Goal: Information Seeking & Learning: Learn about a topic

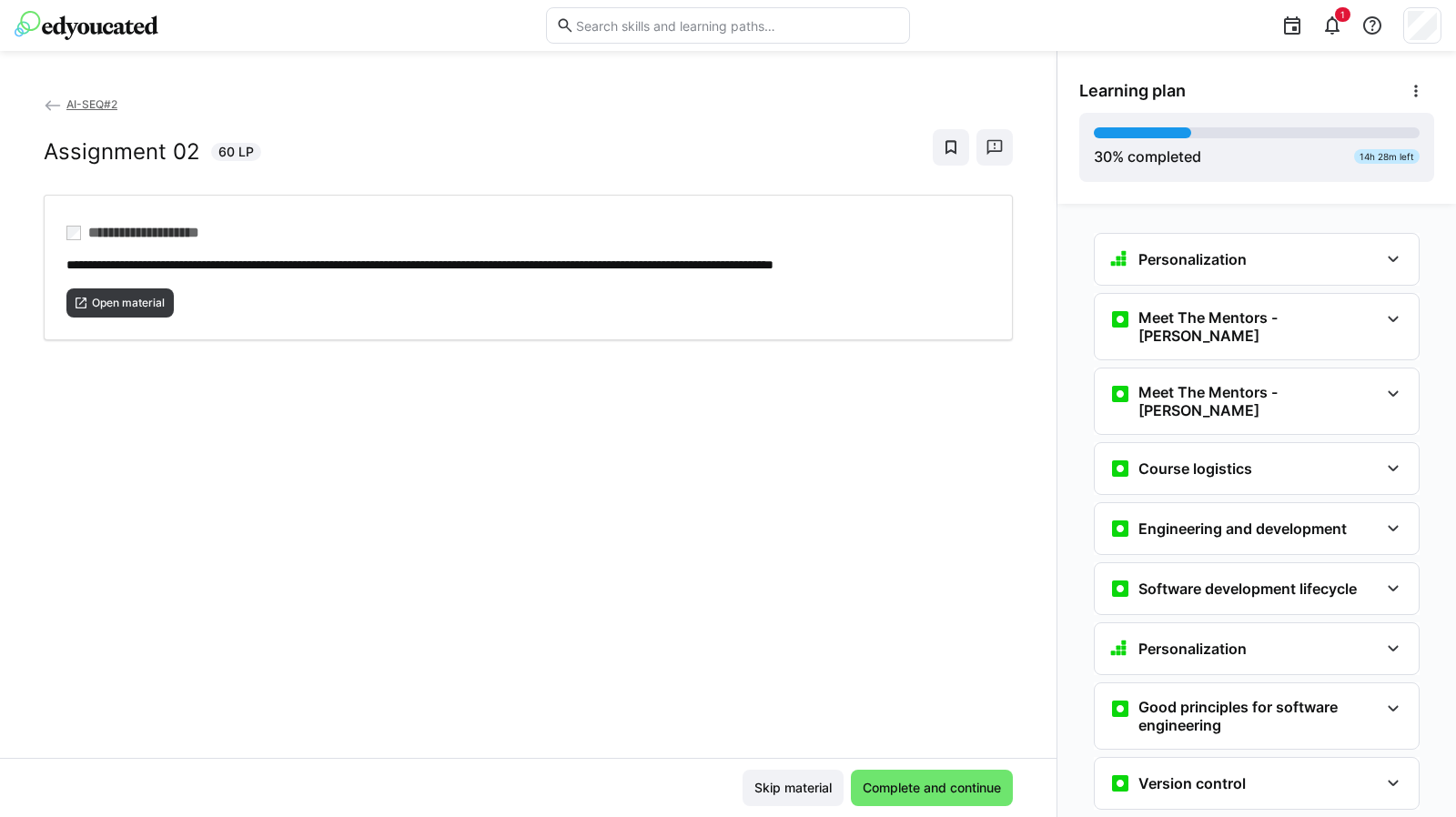
scroll to position [1774, 0]
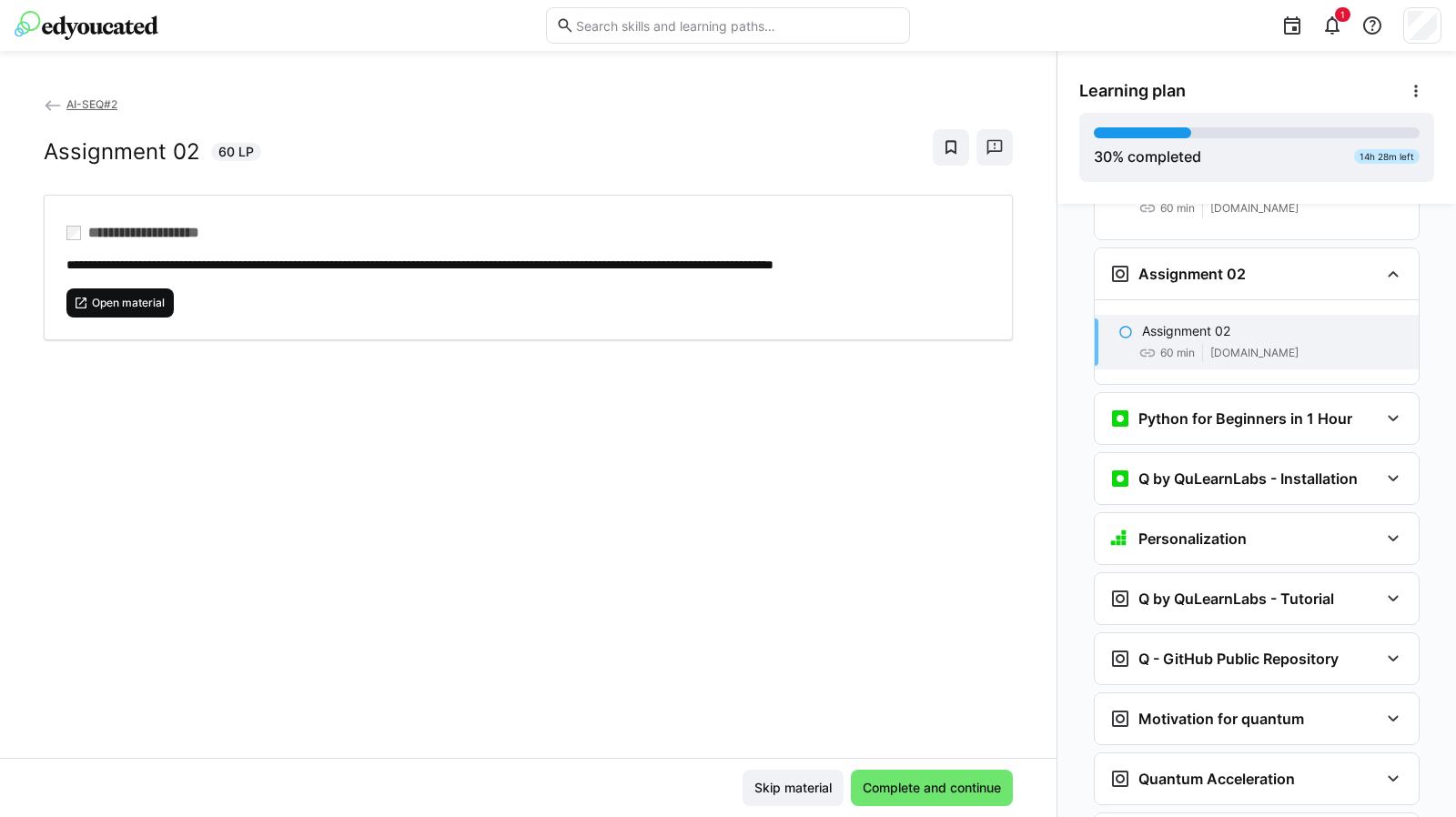
click at [142, 311] on span "Open material" at bounding box center [129, 303] width 76 height 15
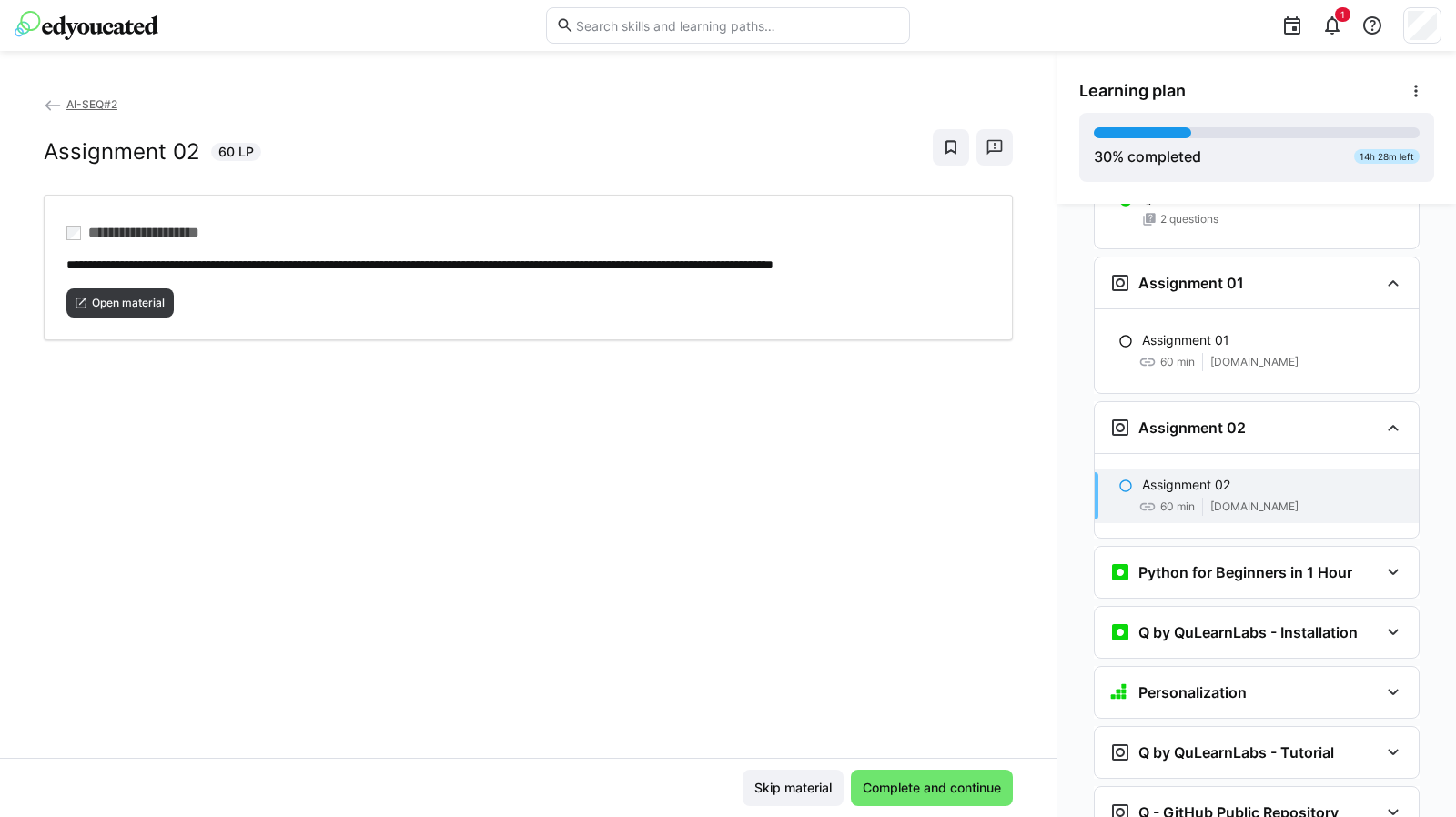
scroll to position [1615, 0]
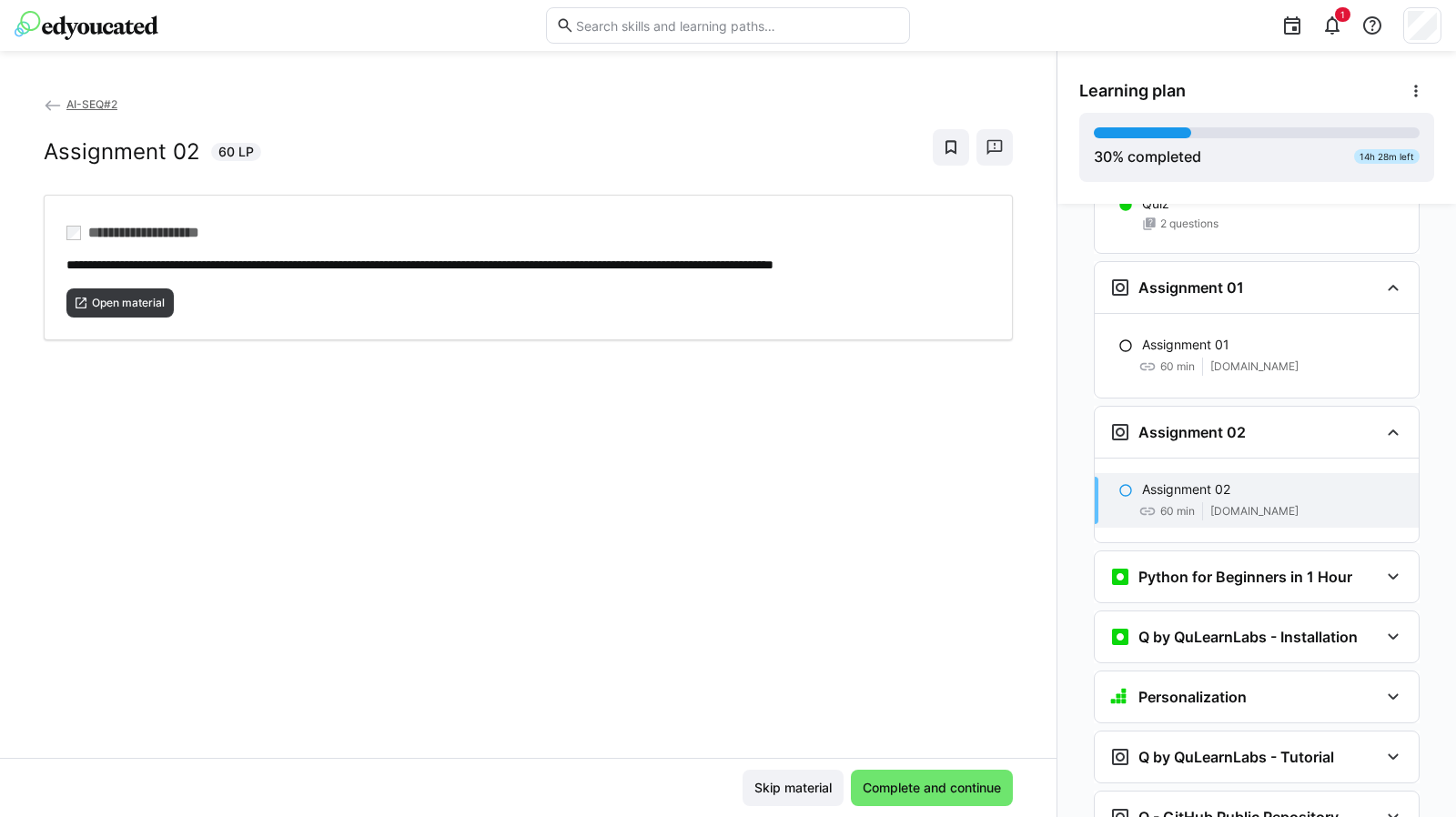
click at [1155, 336] on p "Assignment 01" at bounding box center [1186, 345] width 88 height 19
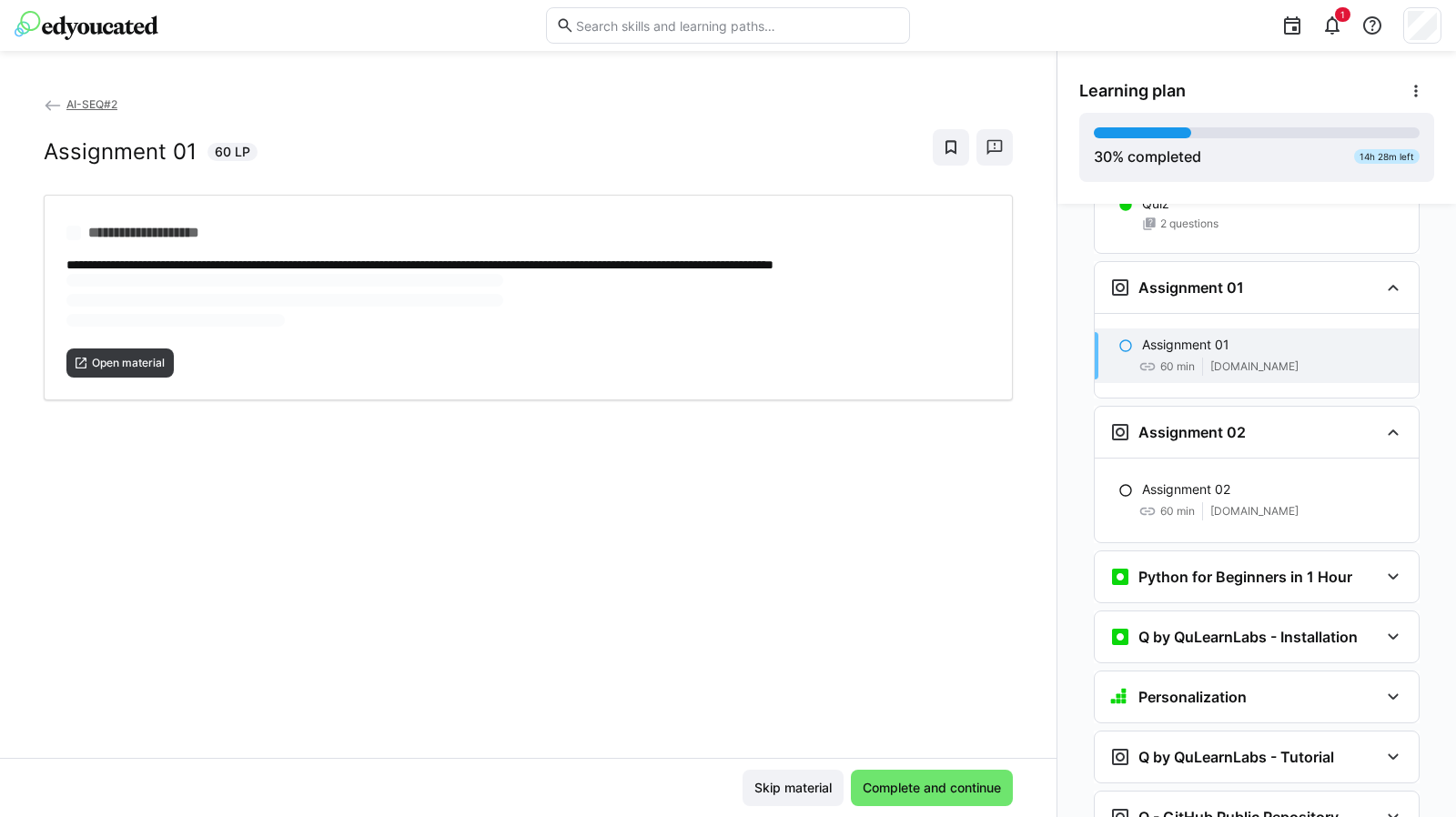
scroll to position [1630, 0]
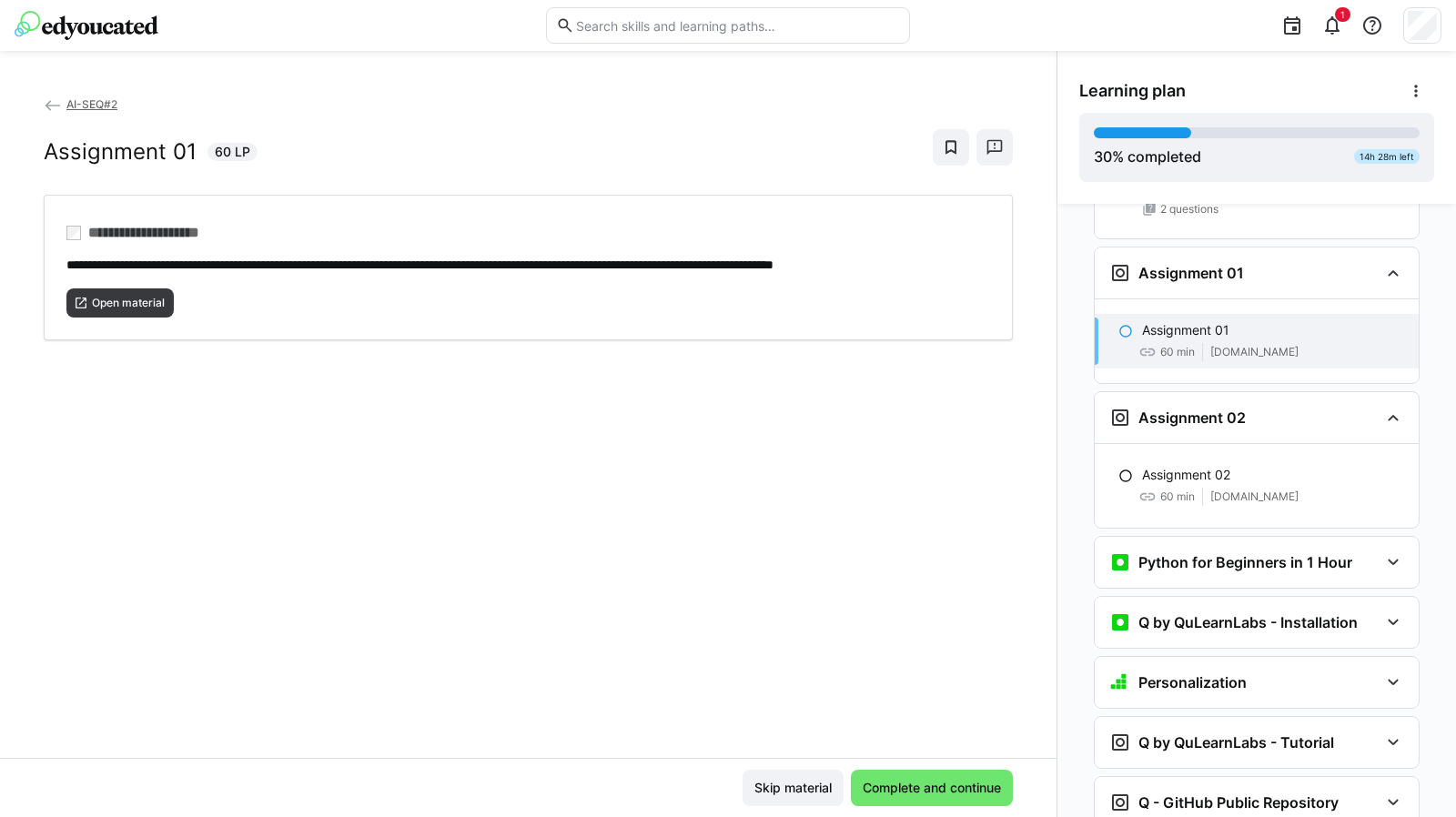
click at [1168, 465] on p "Assignment 02" at bounding box center [1186, 475] width 89 height 19
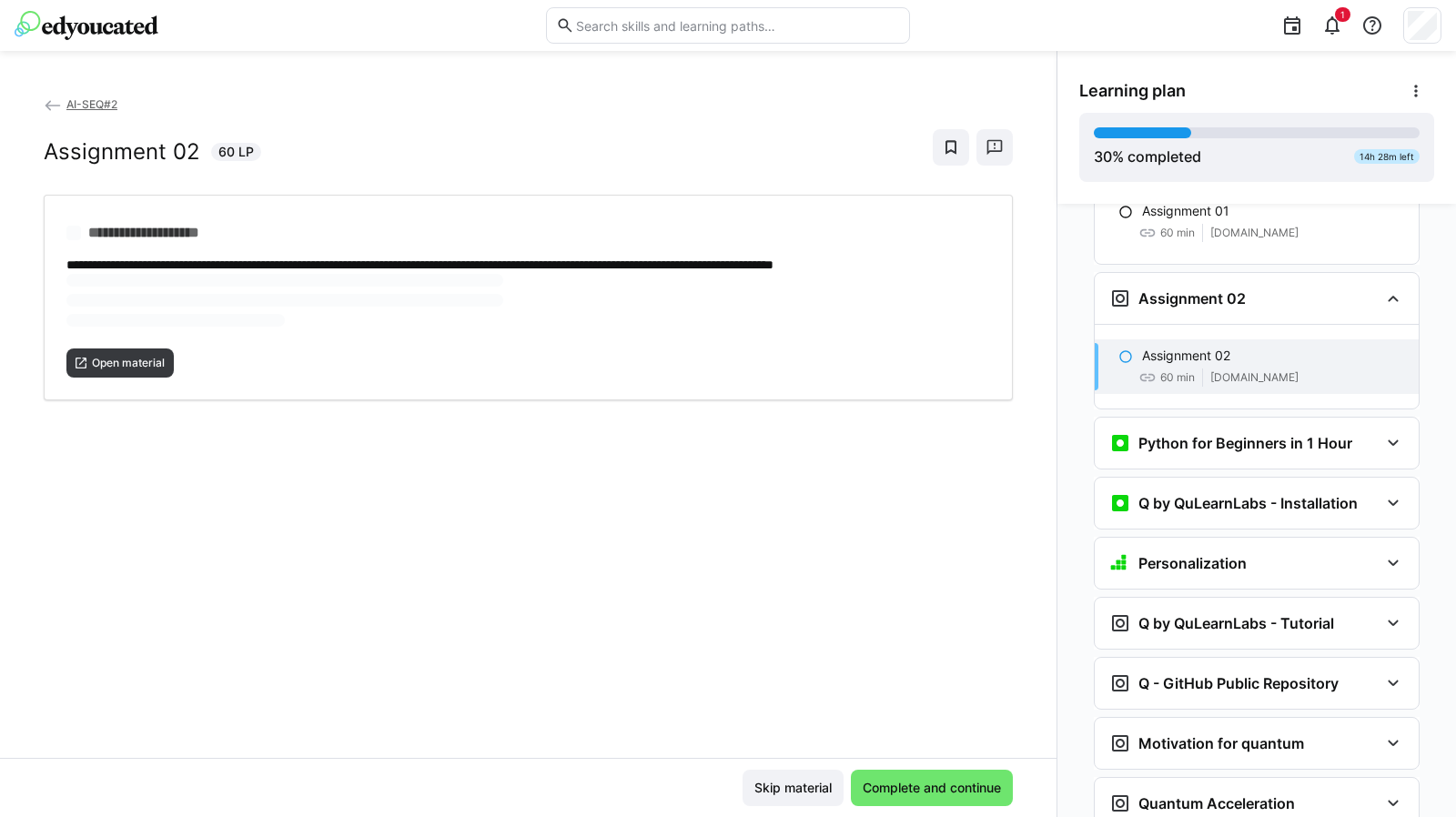
scroll to position [1774, 0]
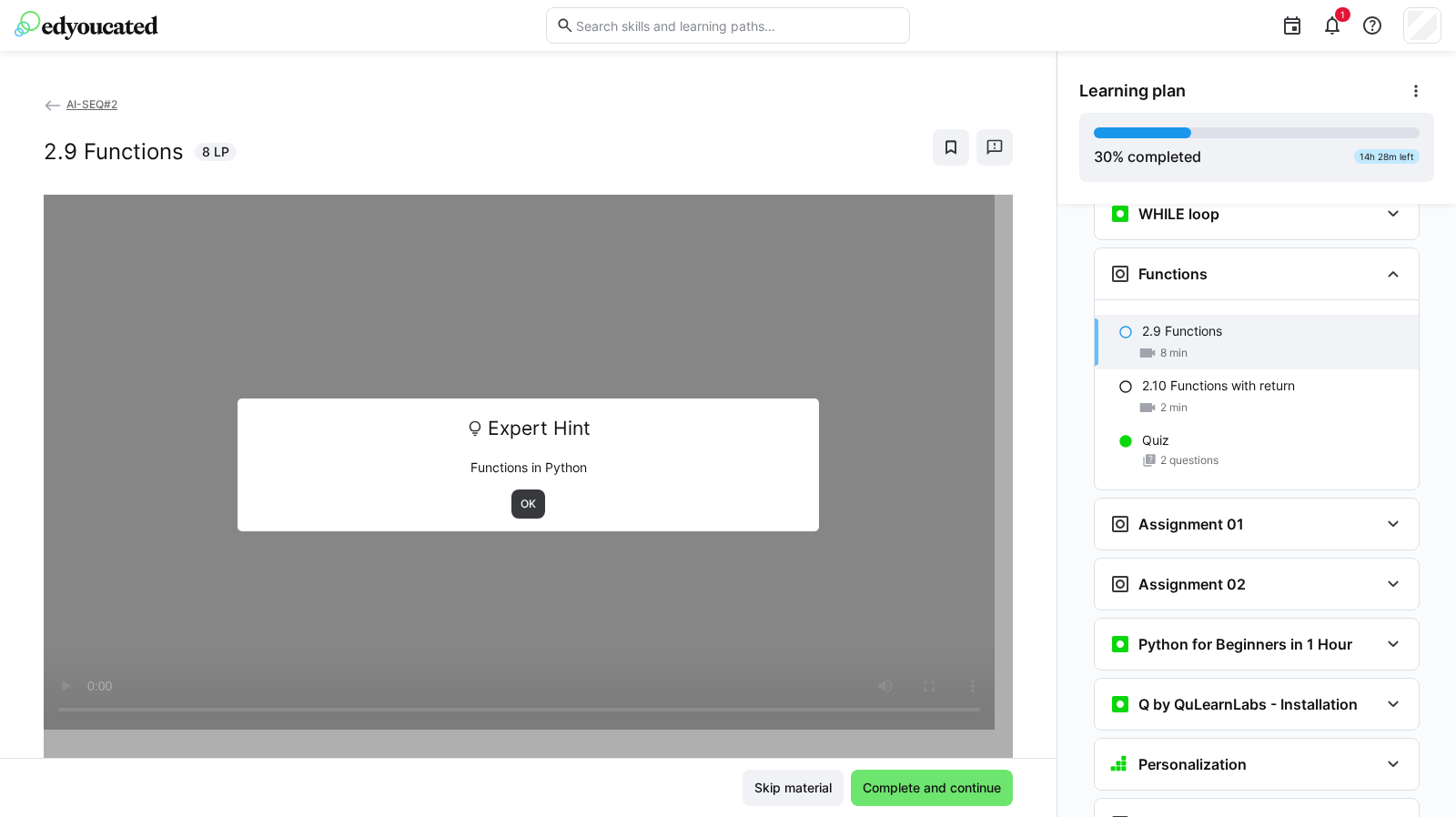
scroll to position [1380, 0]
click at [1382, 512] on eds-icon at bounding box center [1393, 522] width 21 height 21
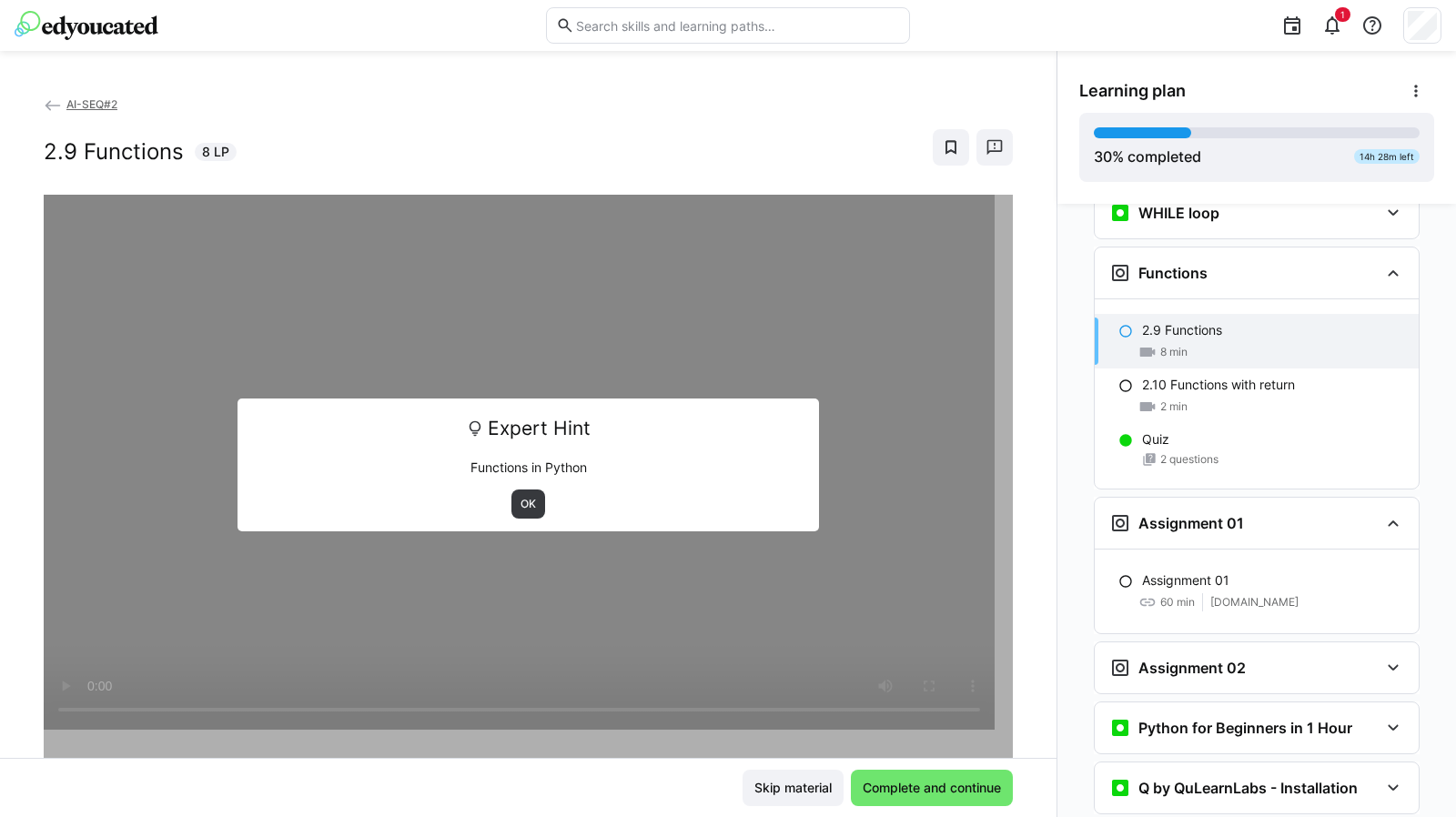
click at [1118, 574] on eds-icon at bounding box center [1126, 581] width 15 height 15
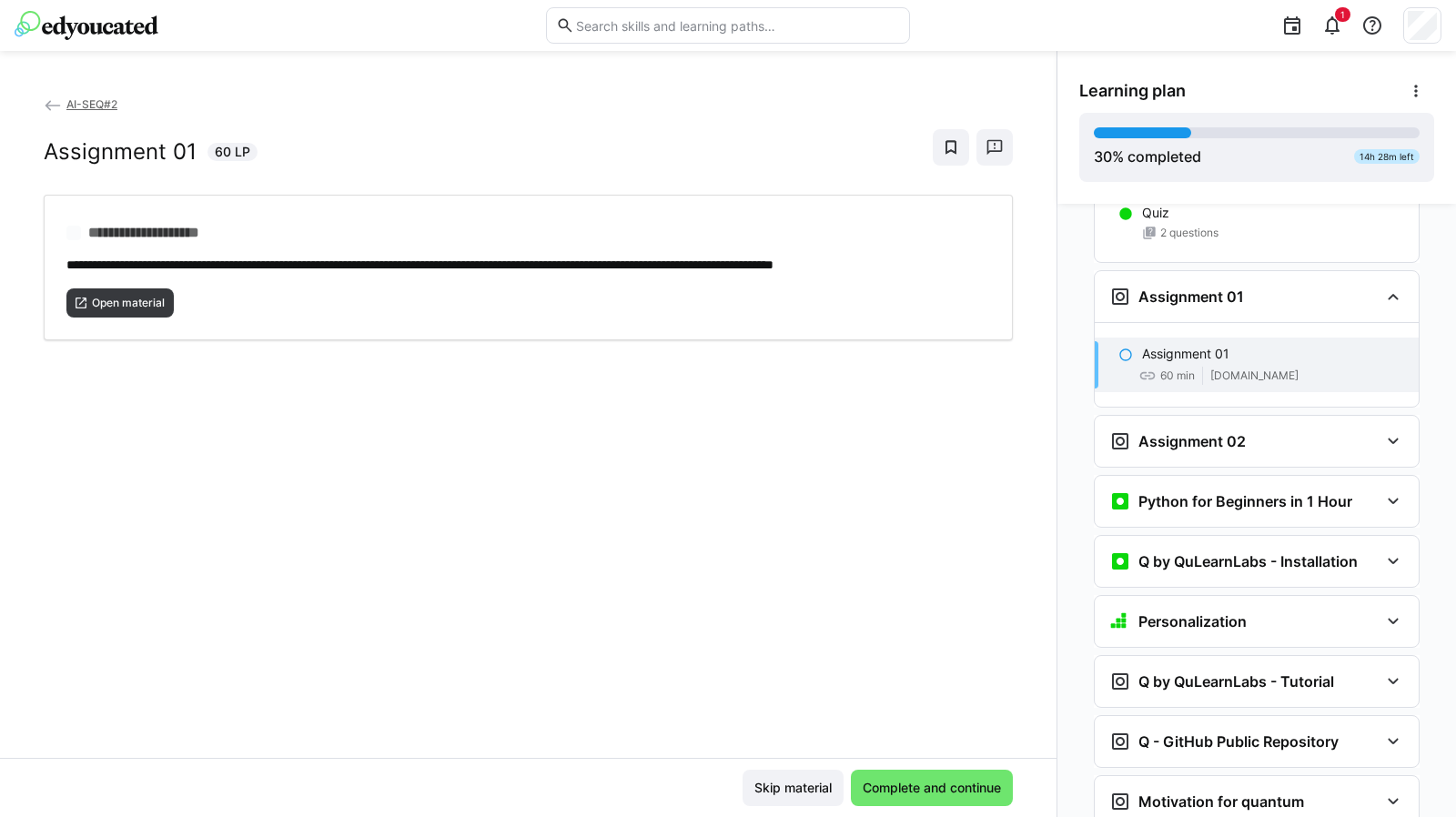
scroll to position [1630, 0]
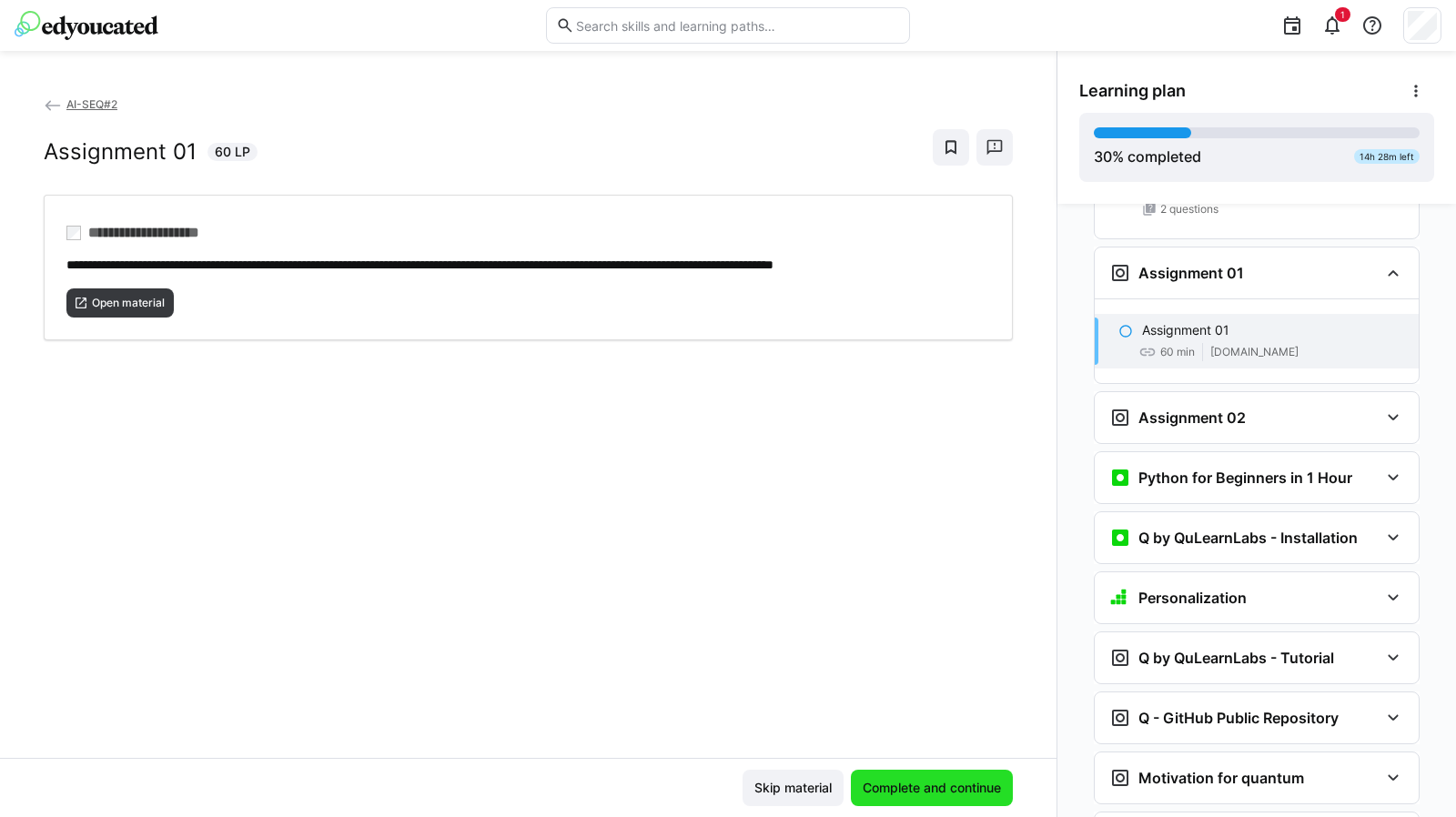
click at [890, 793] on span "Complete and continue" at bounding box center [932, 788] width 144 height 19
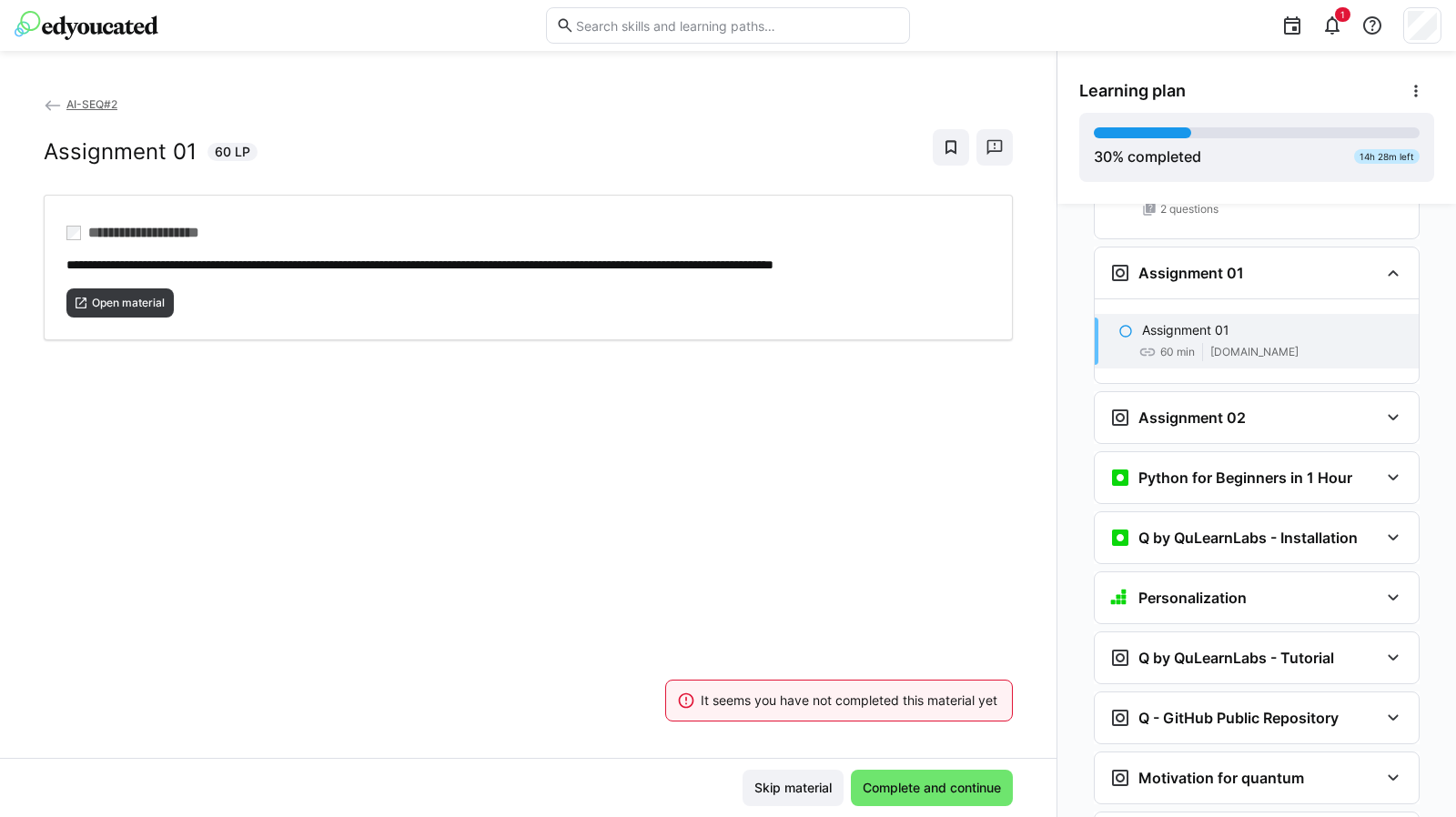
click at [712, 424] on div "**********" at bounding box center [528, 425] width 1056 height 663
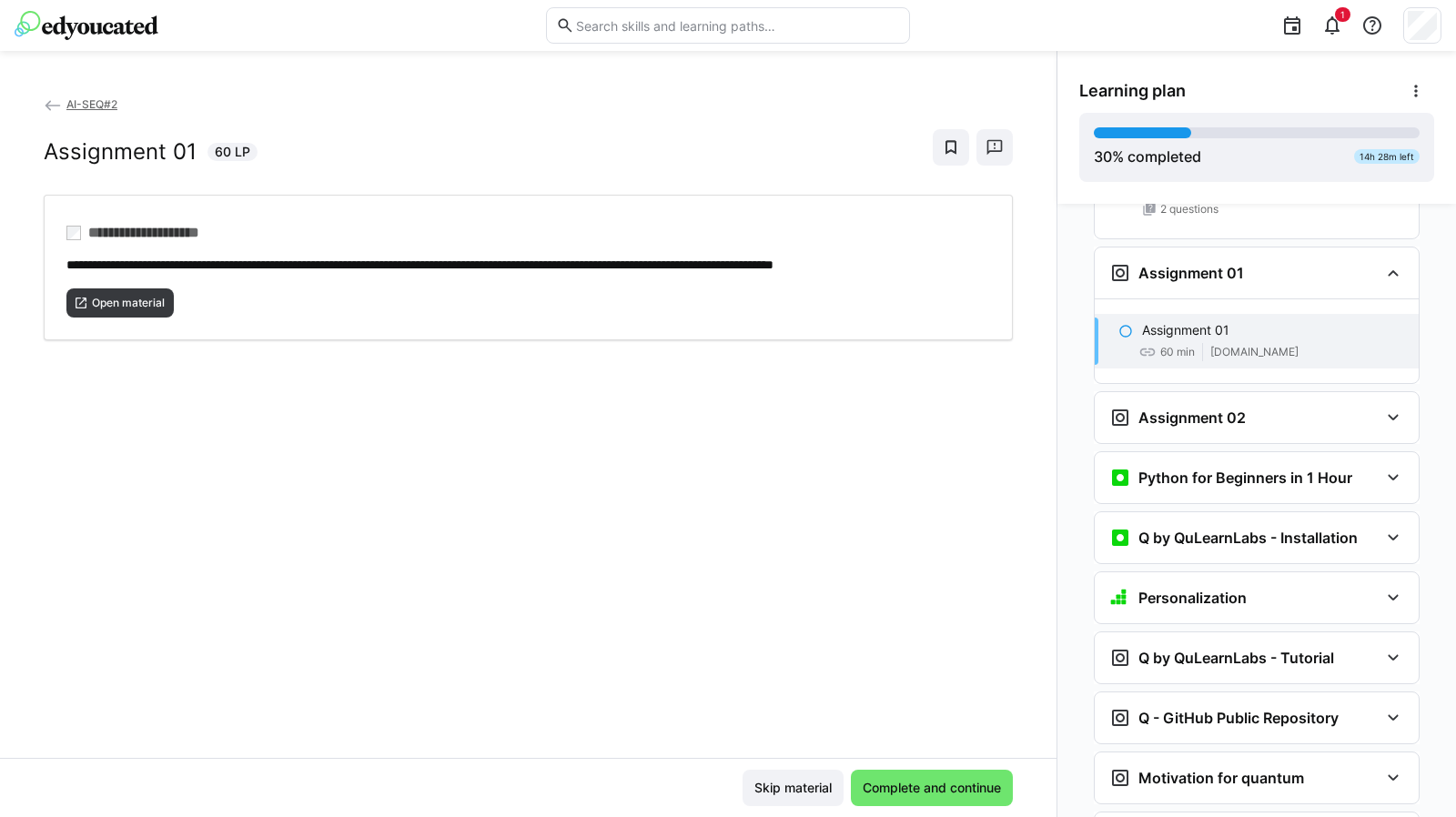
click at [53, 180] on div "AI-SEQ#2 Assignment 01 60 LP" at bounding box center [528, 144] width 969 height 100
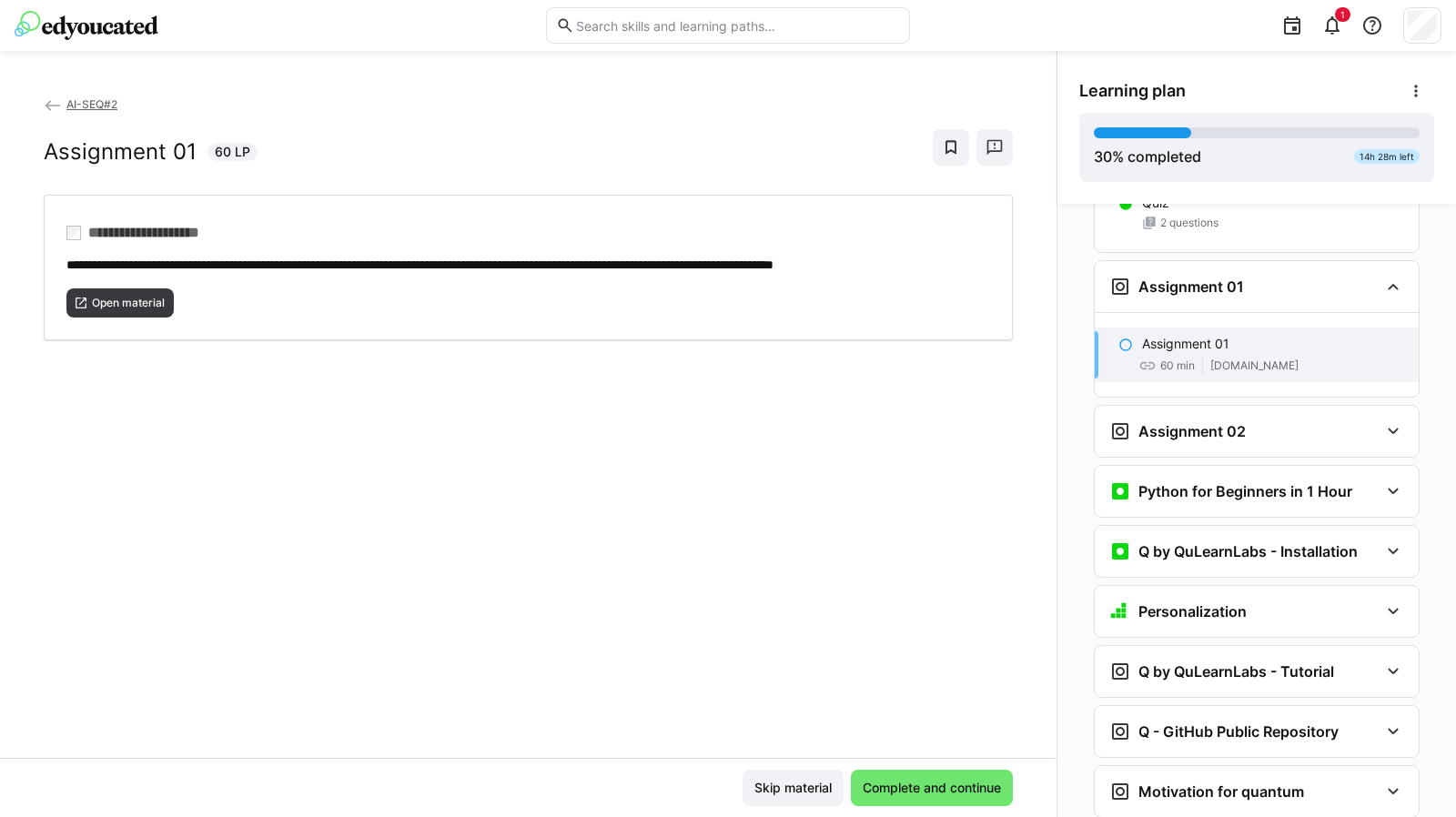
scroll to position [1744, 0]
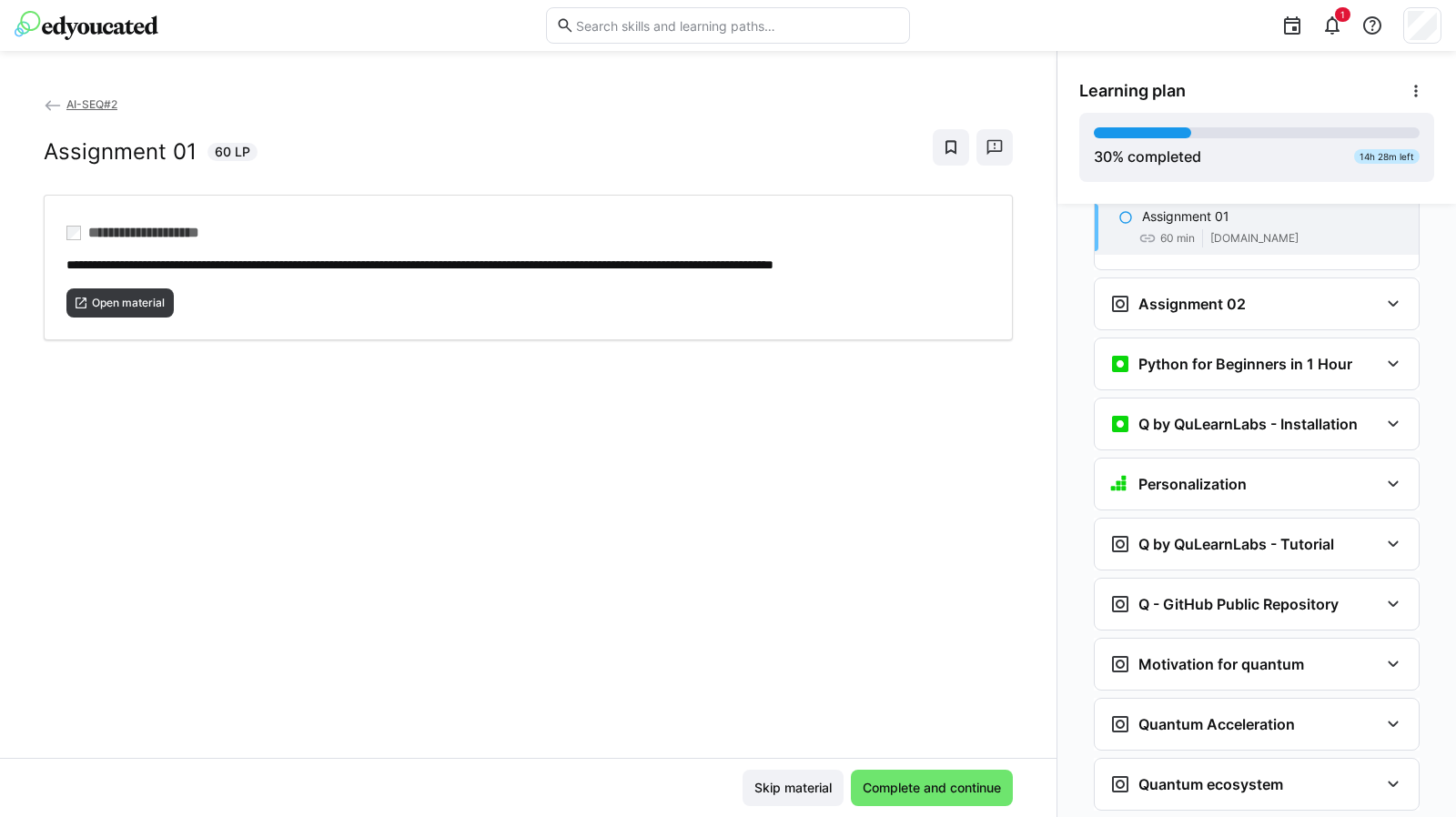
click at [1390, 413] on eds-icon at bounding box center [1393, 423] width 21 height 21
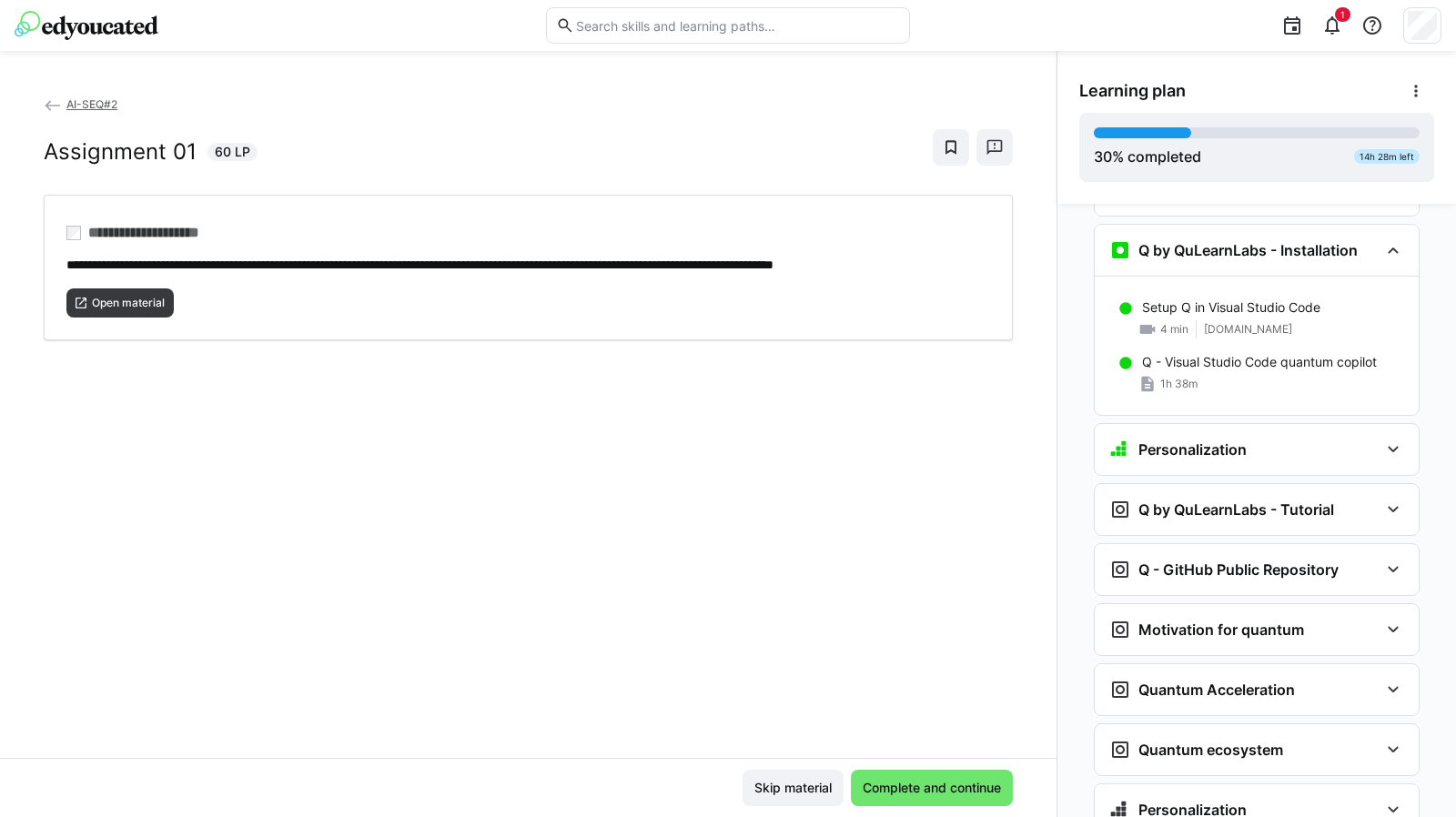
scroll to position [1925, 0]
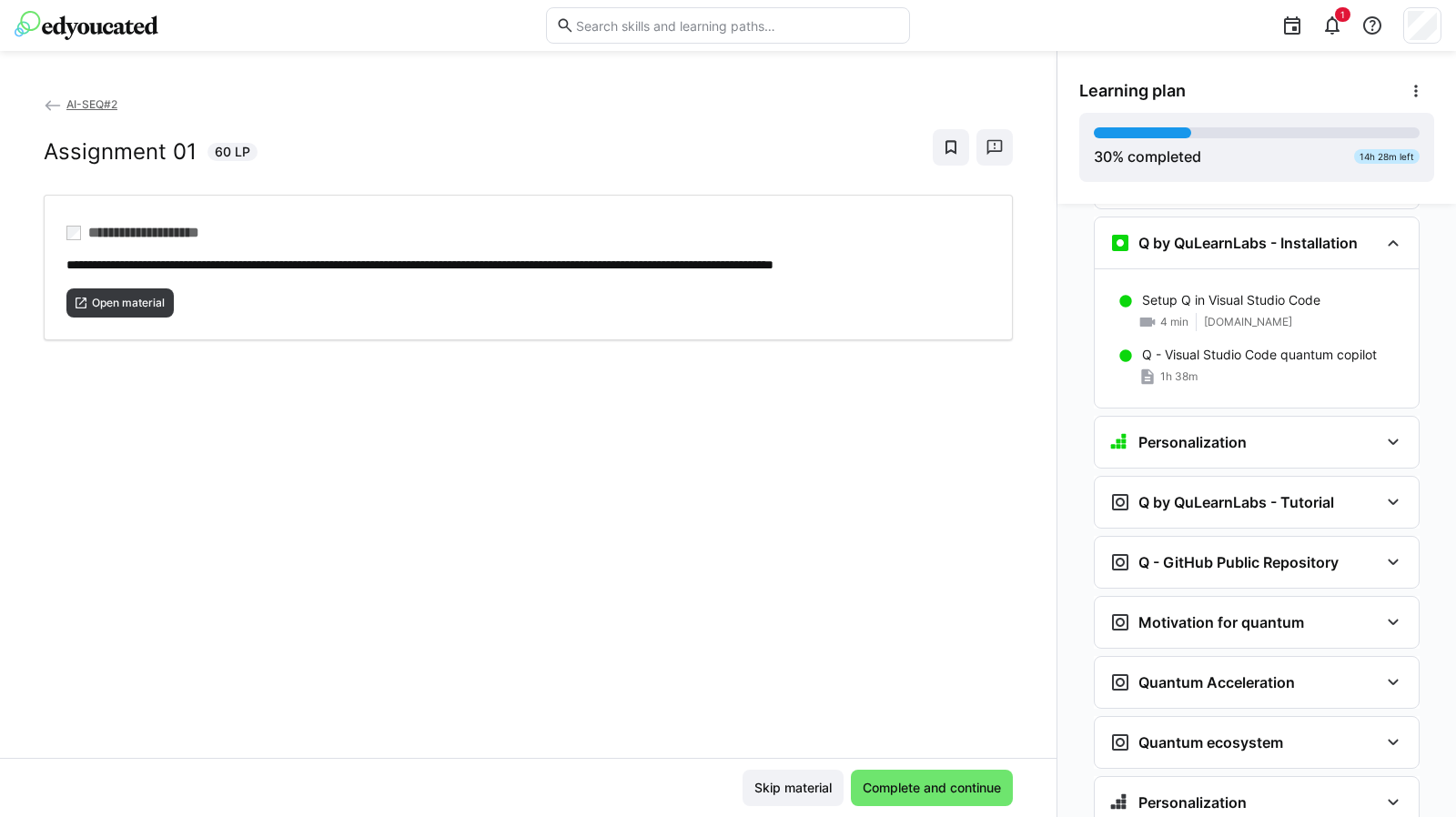
click at [1391, 431] on eds-icon at bounding box center [1393, 441] width 21 height 21
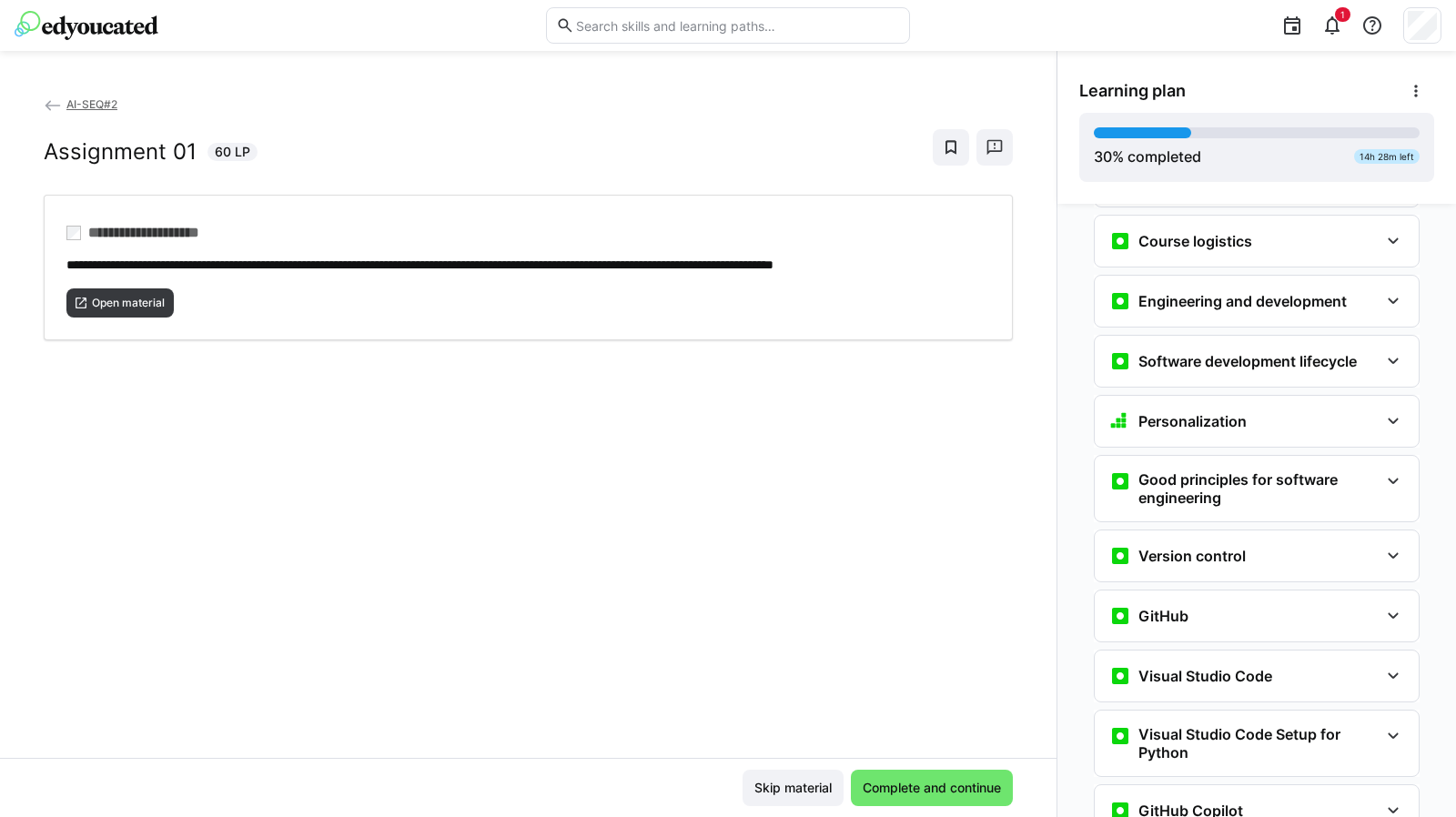
scroll to position [0, 0]
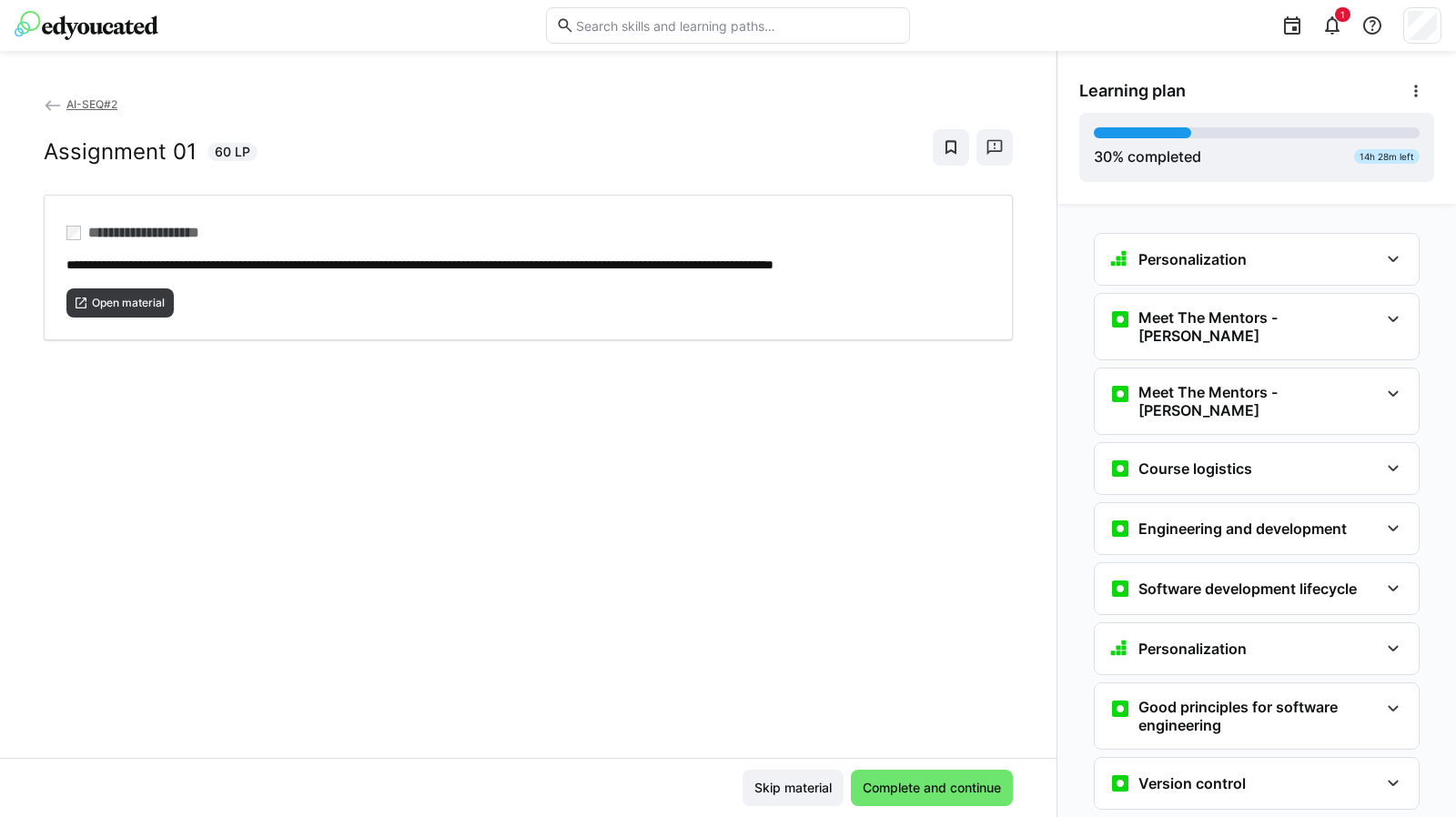
click at [1258, 267] on div "Personalization" at bounding box center [1243, 258] width 270 height 21
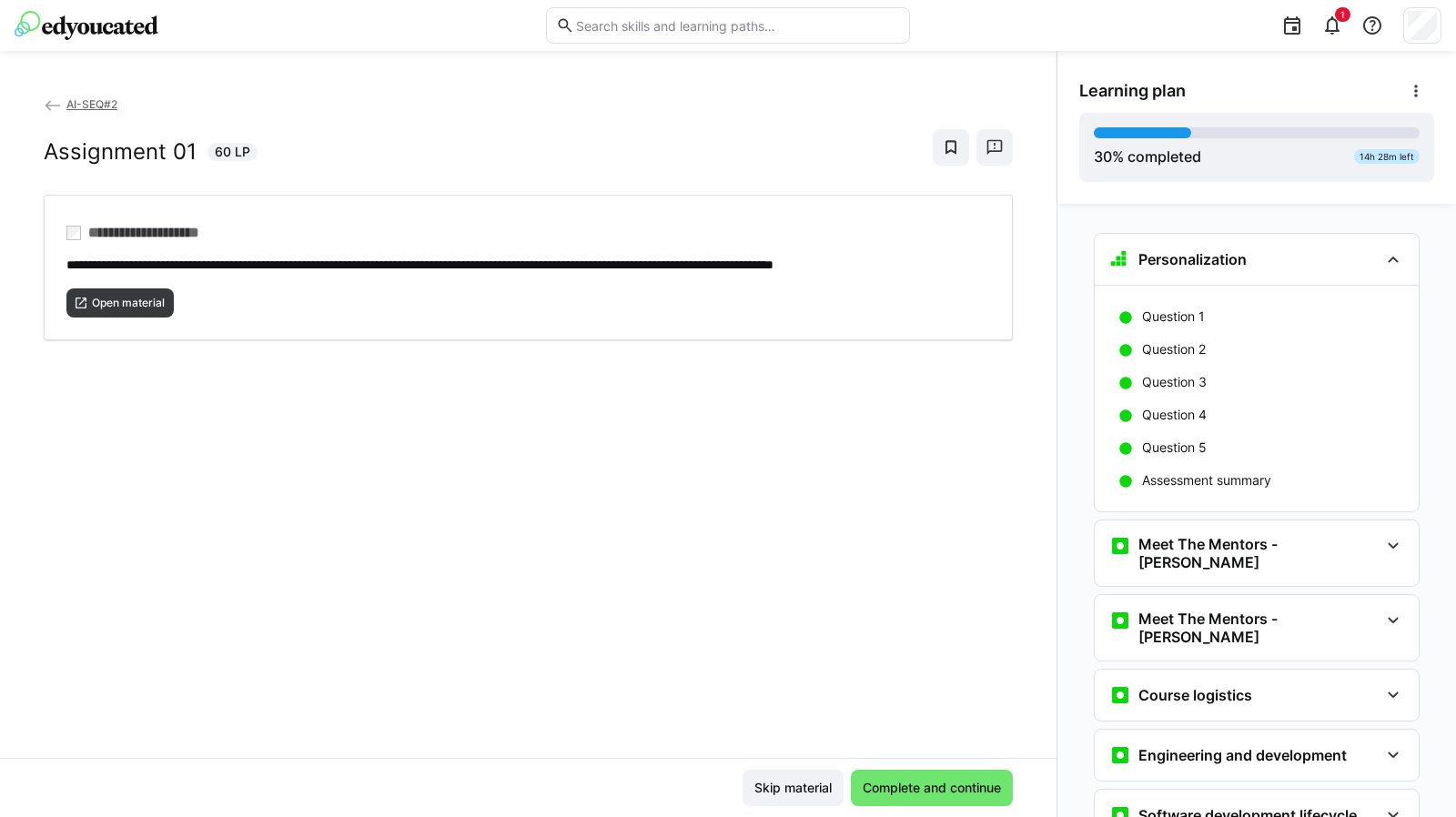
click at [1236, 535] on div "Meet The Mentors - [PERSON_NAME]" at bounding box center [1243, 553] width 270 height 36
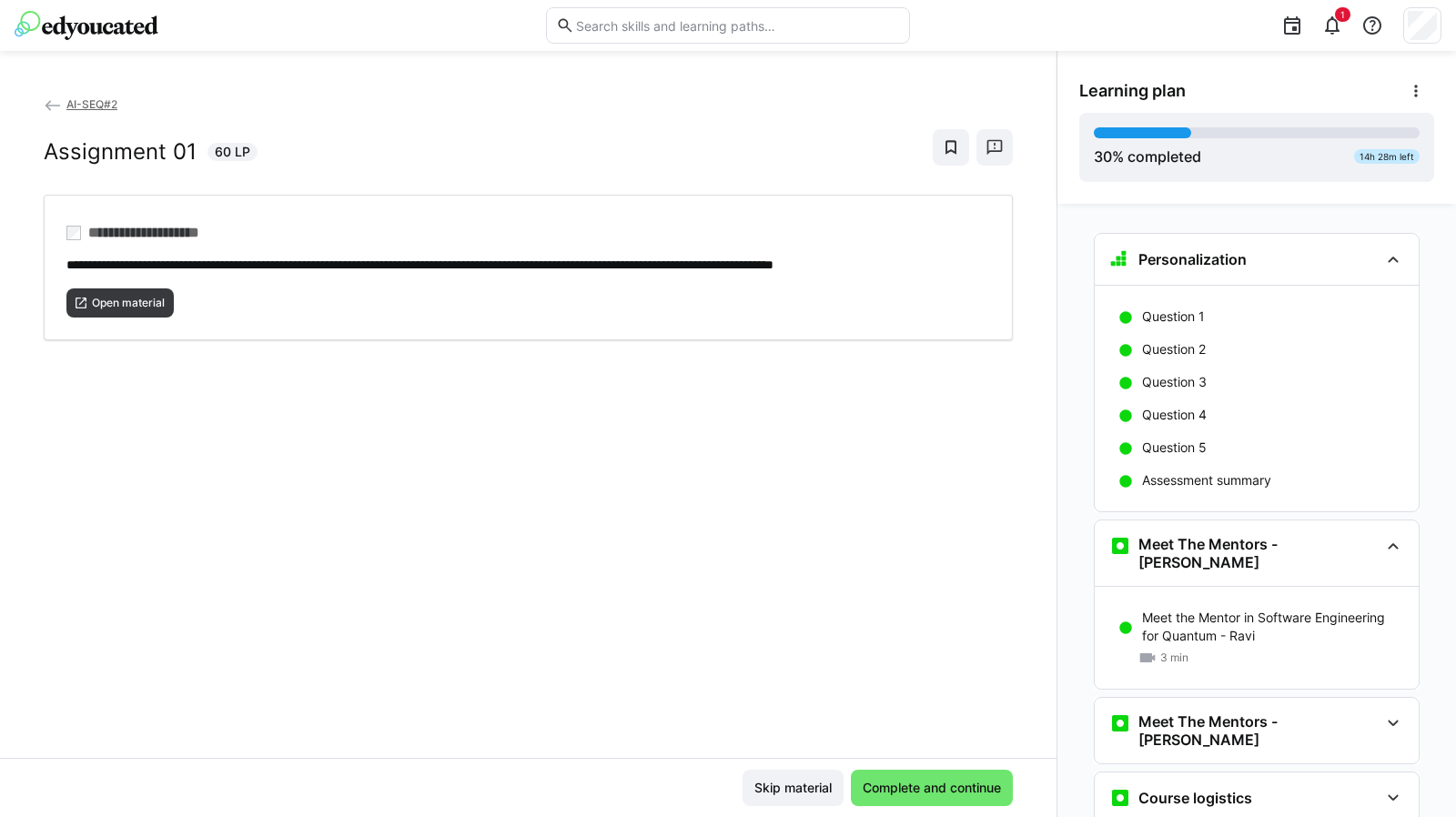
scroll to position [300, 0]
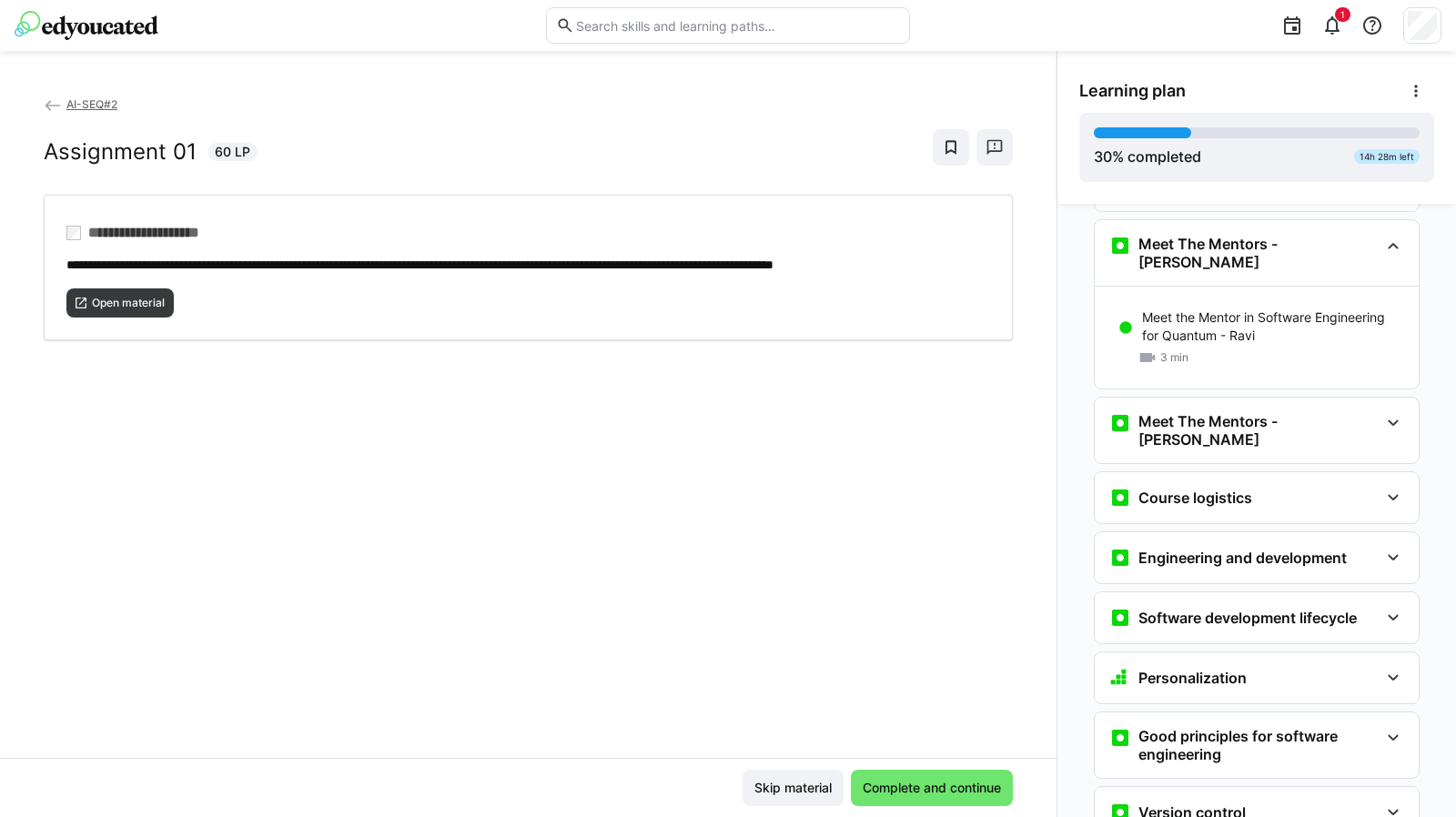
click at [1239, 416] on div "Meet The Mentors - [PERSON_NAME]" at bounding box center [1243, 430] width 270 height 36
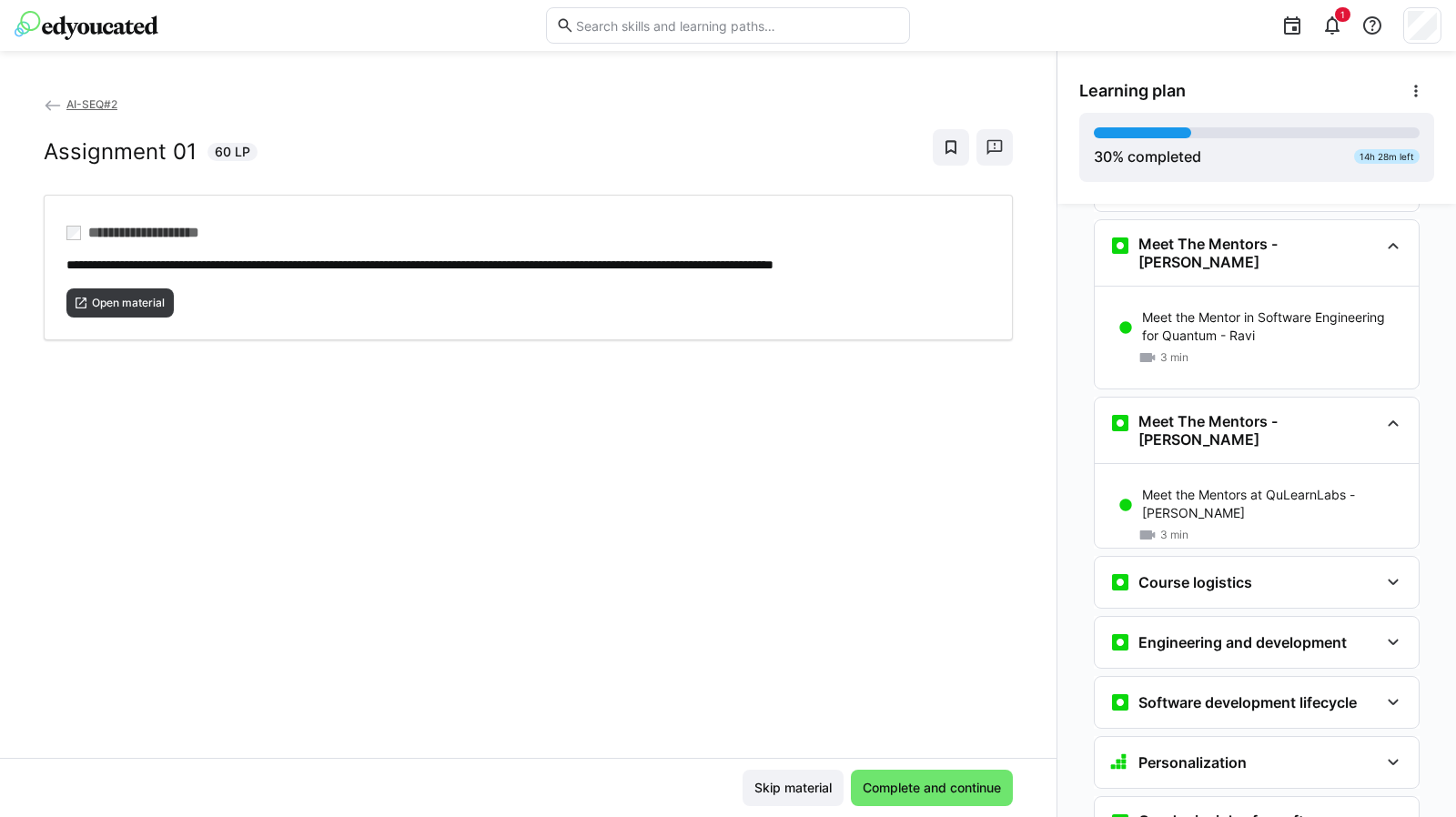
click at [1252, 572] on div "Course logistics" at bounding box center [1243, 582] width 270 height 21
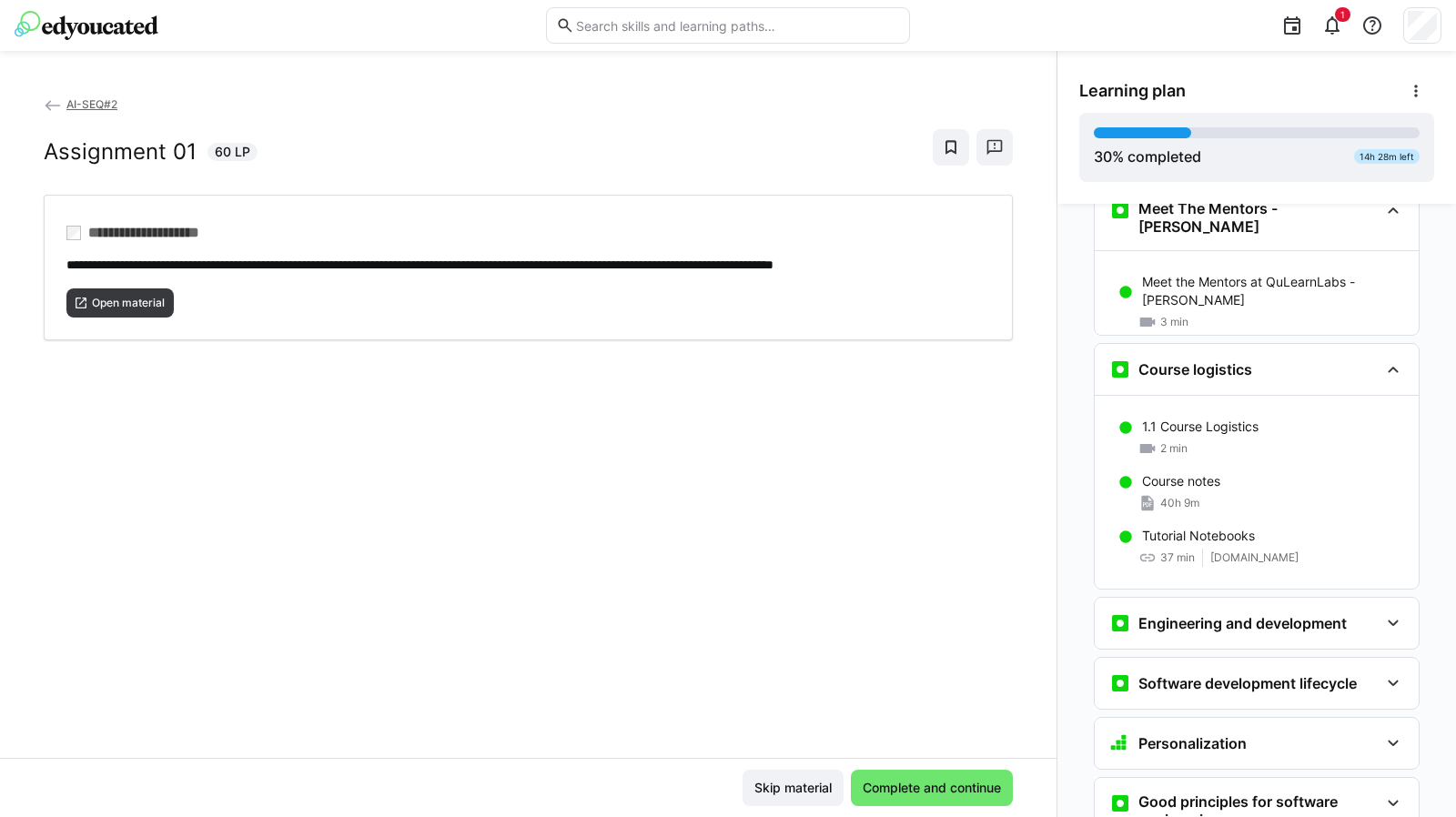
scroll to position [518, 0]
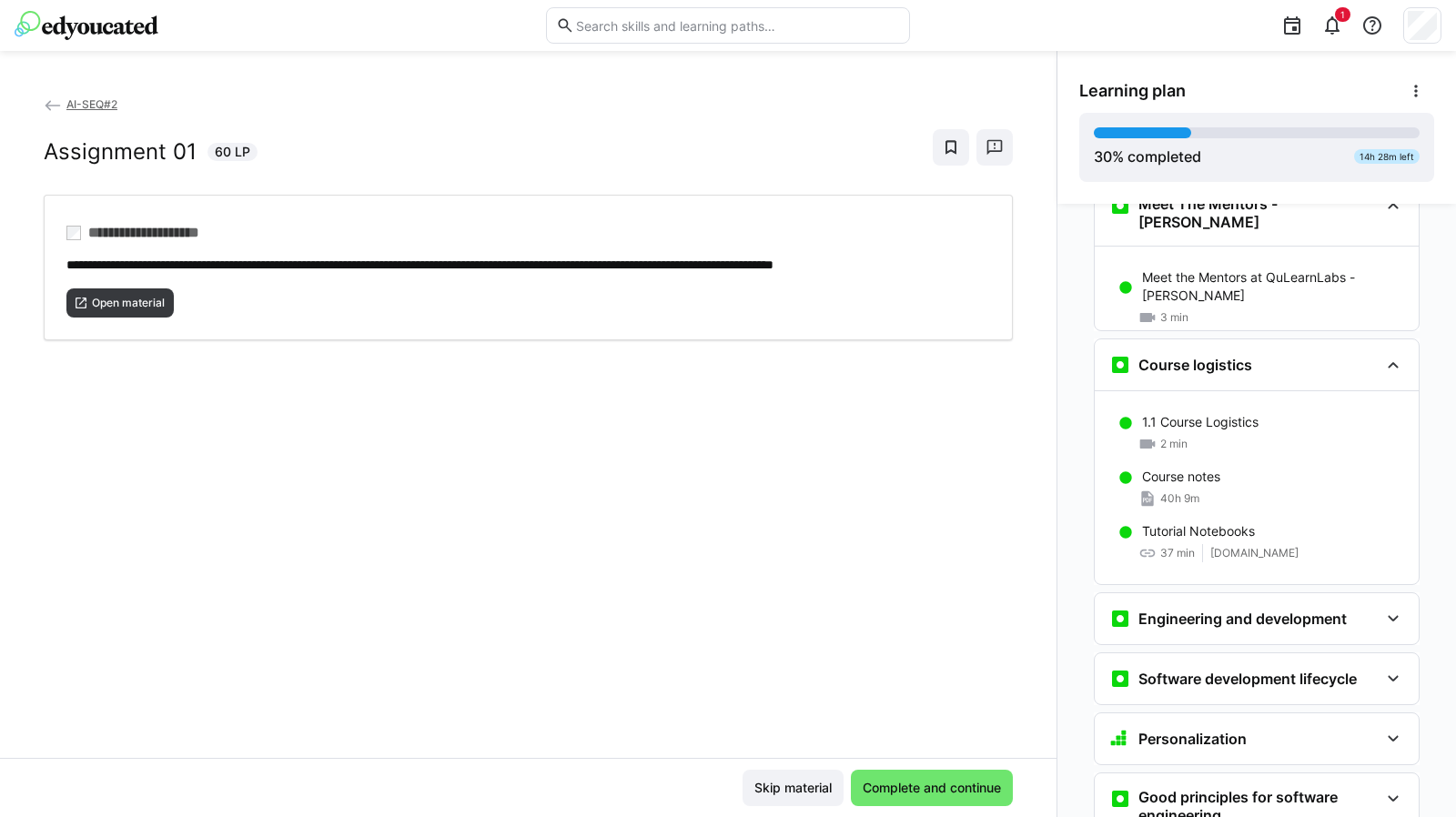
click at [1171, 467] on p "Course notes" at bounding box center [1181, 477] width 78 height 19
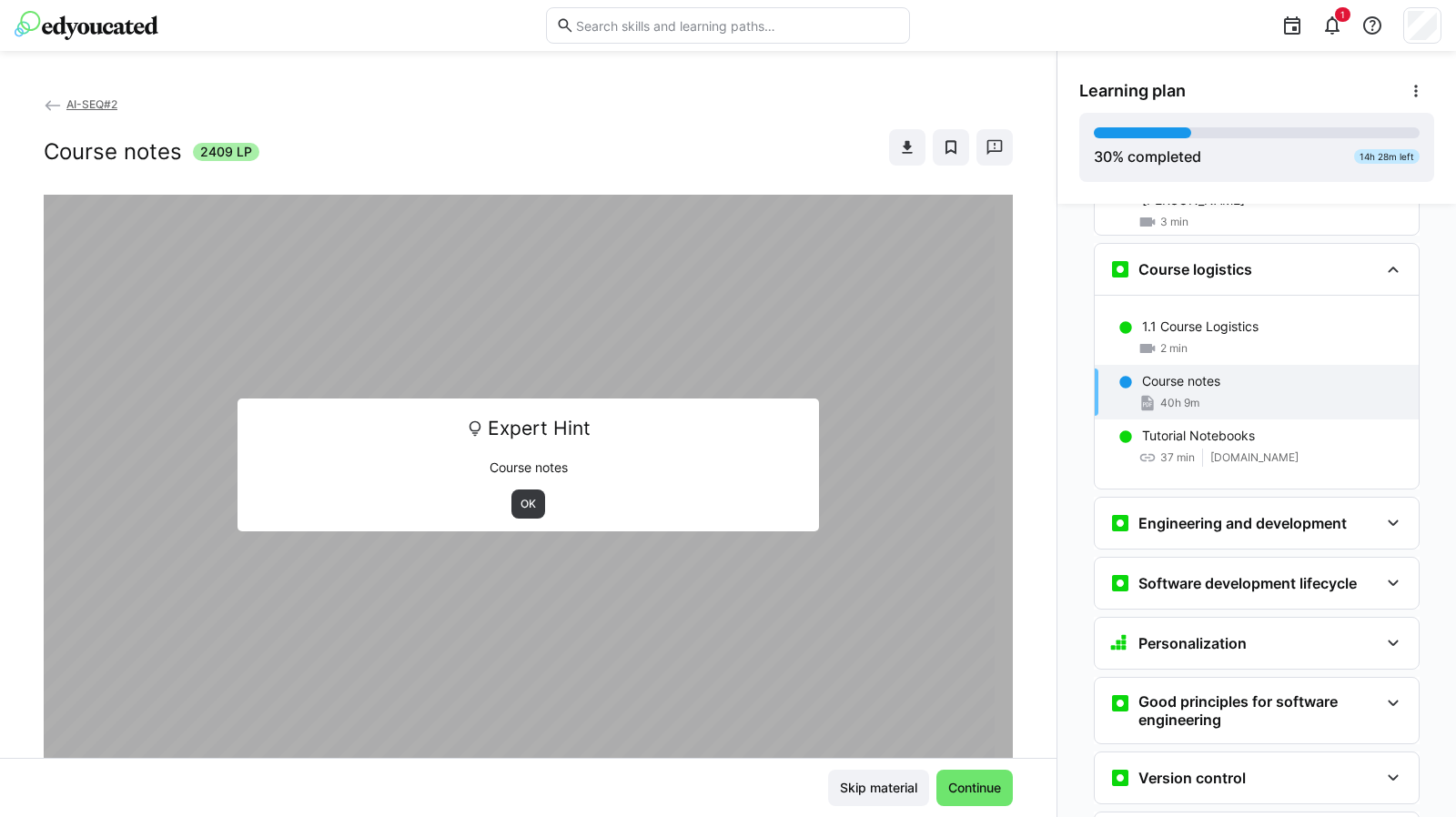
scroll to position [621, 0]
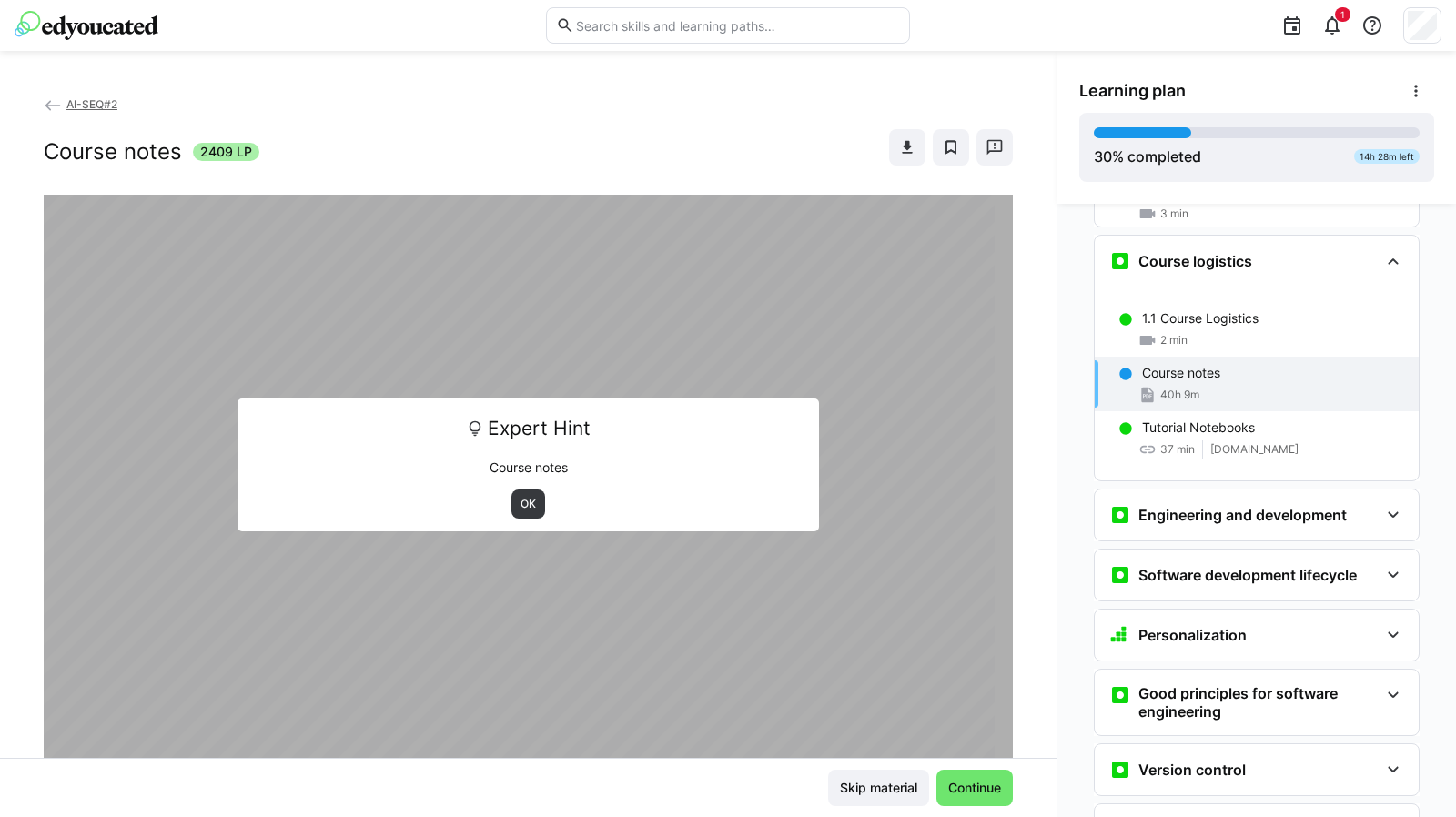
click at [519, 508] on span "OK" at bounding box center [528, 505] width 19 height 15
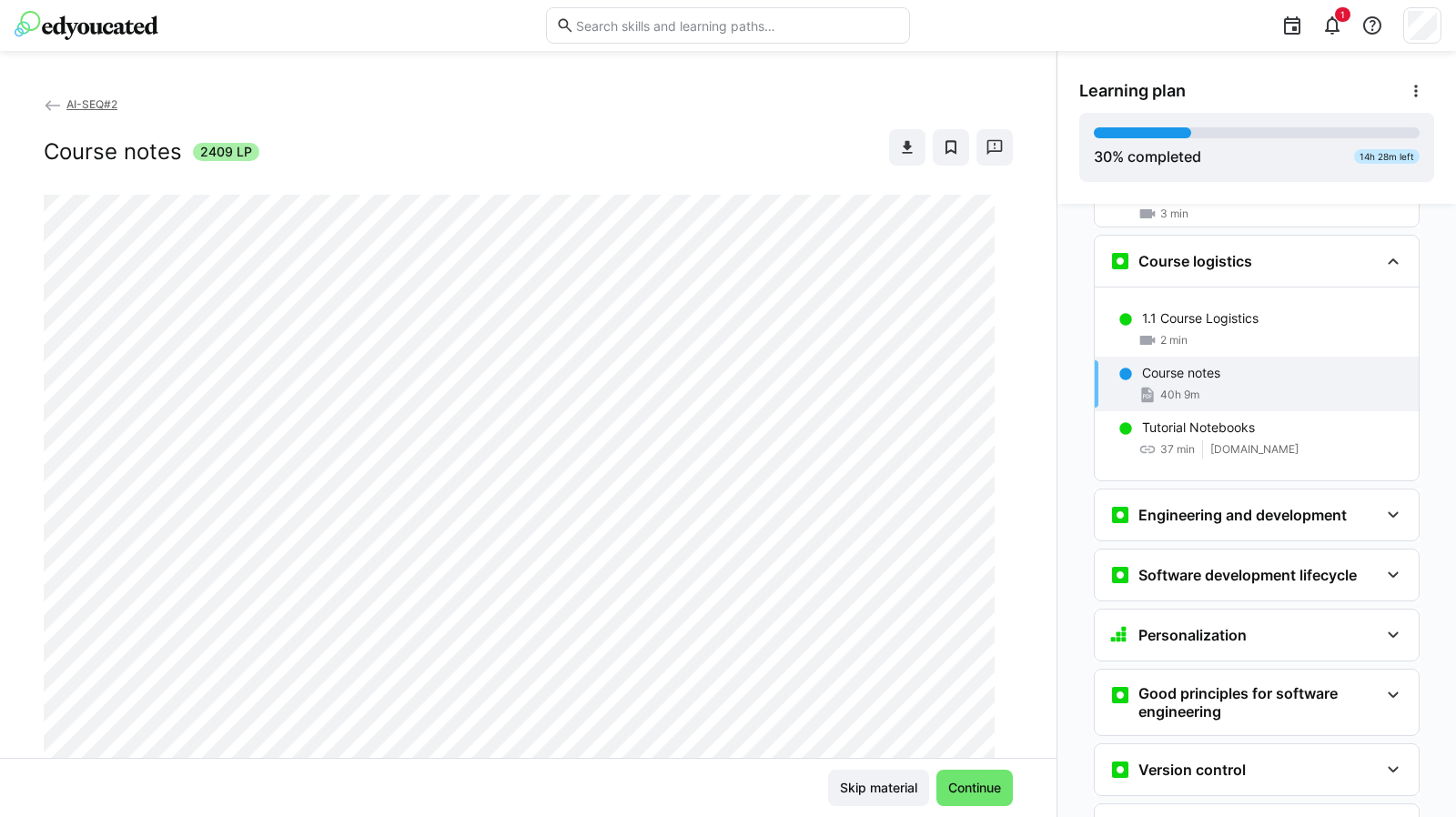
click at [1212, 419] on p "Tutorial Notebooks" at bounding box center [1198, 428] width 113 height 19
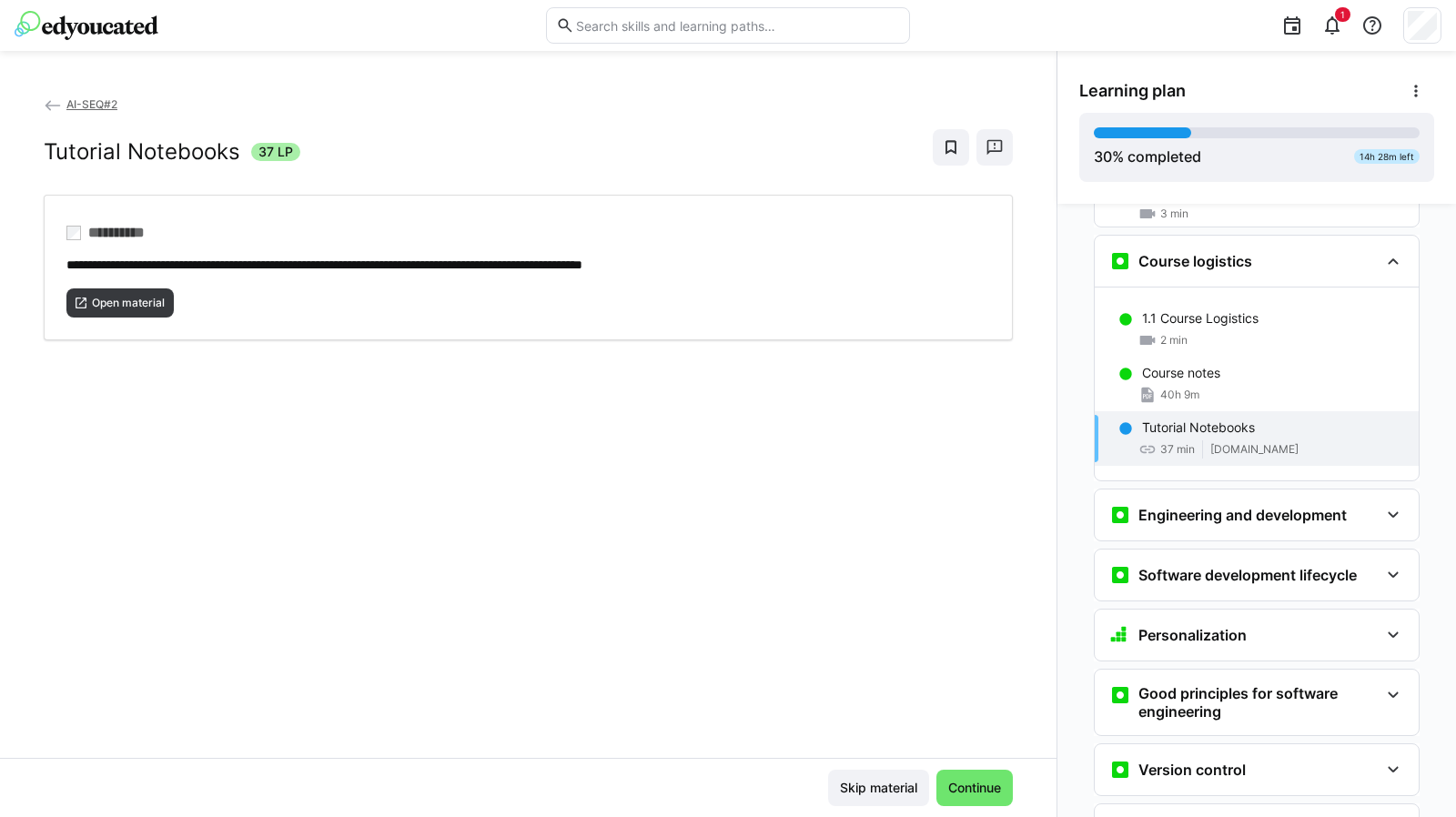
click at [140, 288] on span "Open material" at bounding box center [119, 302] width 107 height 29
click at [1208, 364] on p "Course notes" at bounding box center [1181, 373] width 78 height 19
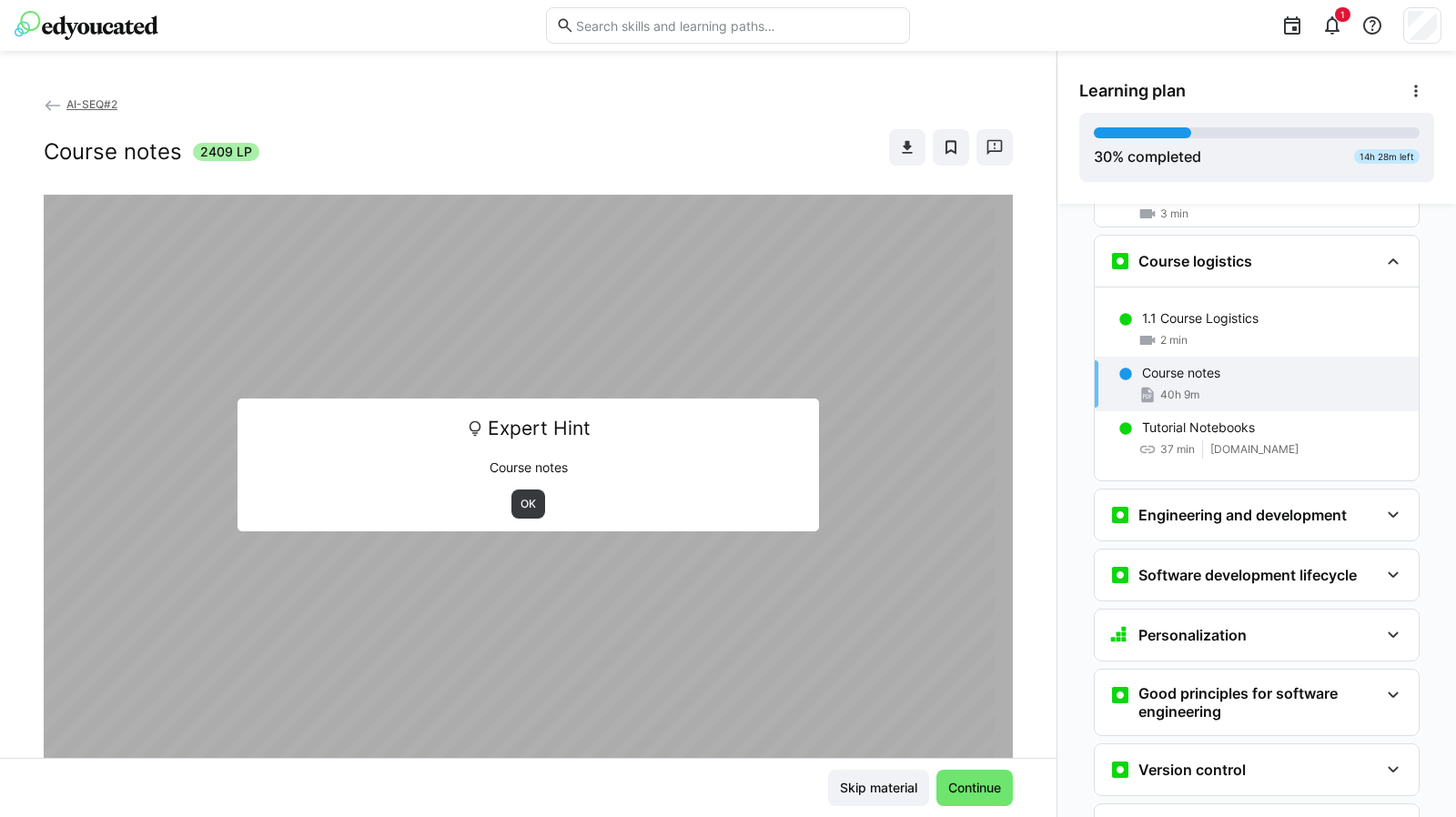
click at [518, 511] on span "OK" at bounding box center [528, 504] width 34 height 29
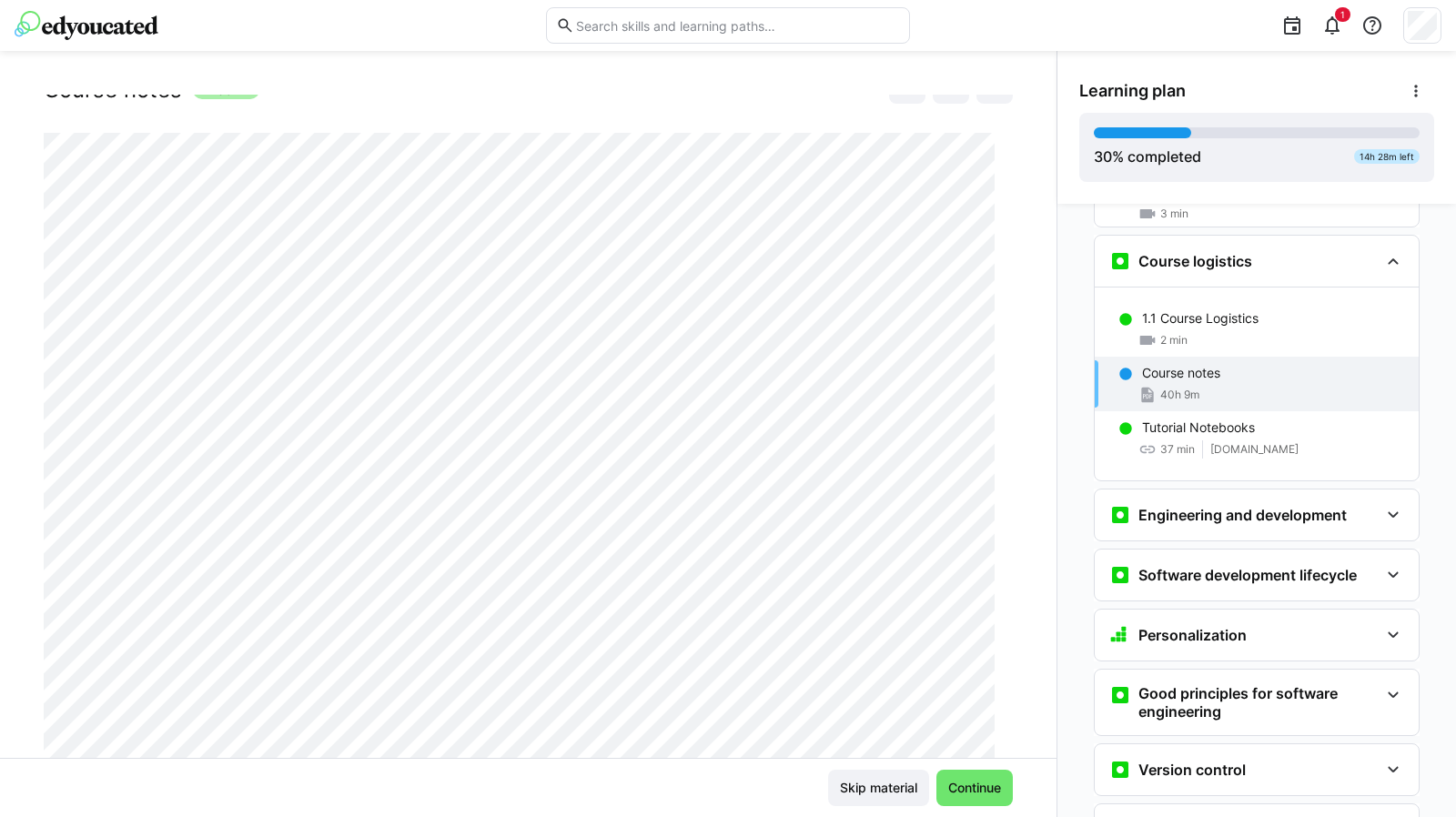
scroll to position [0, 0]
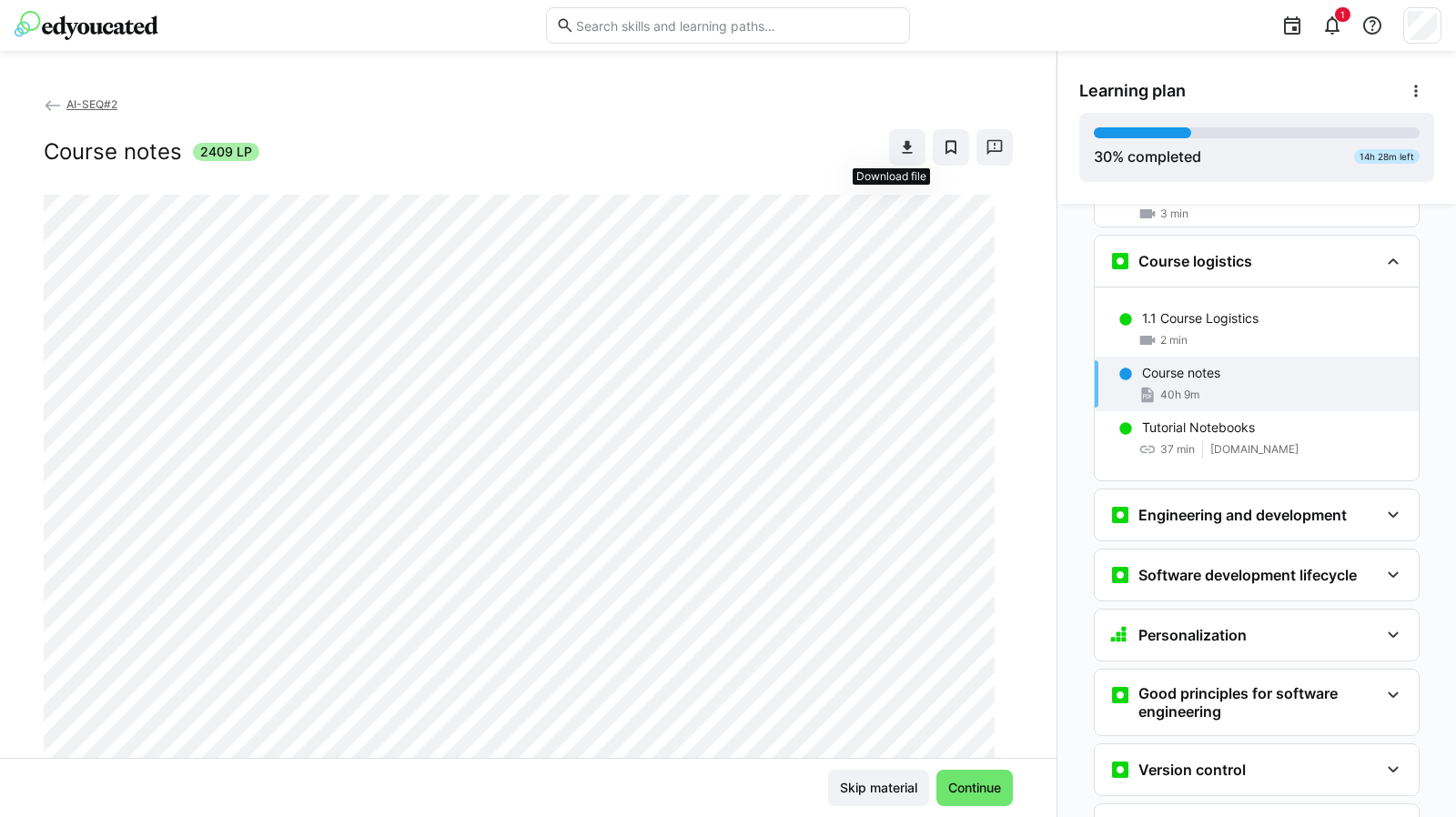
click at [898, 150] on eds-icon at bounding box center [908, 147] width 19 height 19
